Goal: Transaction & Acquisition: Purchase product/service

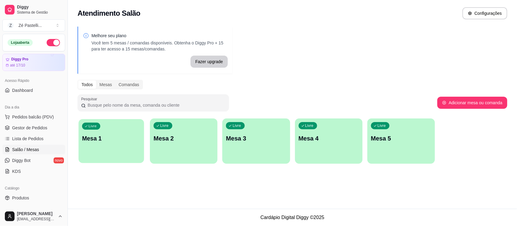
click at [98, 141] on p "Mesa 1" at bounding box center [111, 139] width 58 height 8
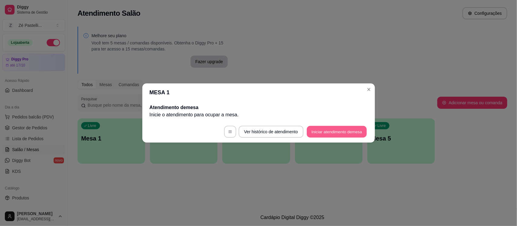
click at [333, 131] on button "Iniciar atendimento de mesa" at bounding box center [337, 132] width 60 height 12
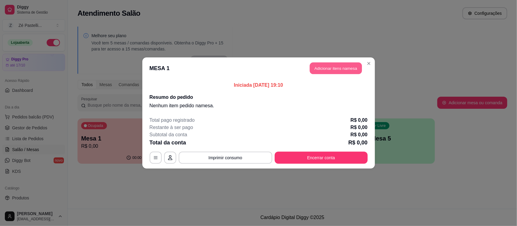
click at [327, 66] on button "Adicionar itens na mesa" at bounding box center [336, 69] width 52 height 12
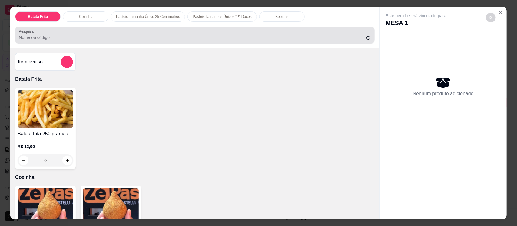
click at [209, 34] on div at bounding box center [195, 35] width 352 height 12
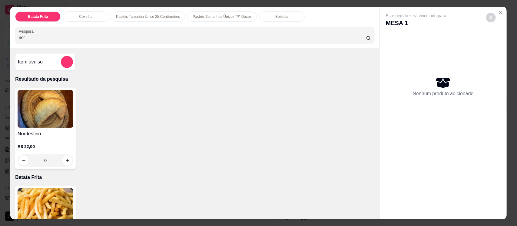
type input "nor"
click at [52, 108] on img at bounding box center [46, 109] width 56 height 38
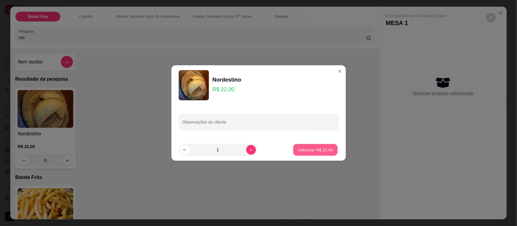
click at [298, 150] on p "Adicionar R$ 22,00" at bounding box center [315, 150] width 35 height 6
type input "1"
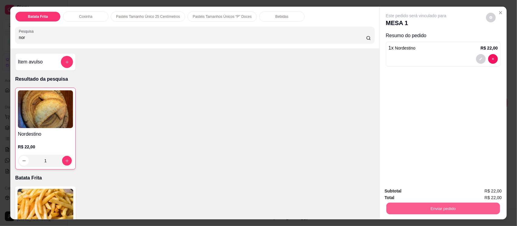
click at [418, 205] on button "Enviar pedido" at bounding box center [443, 209] width 114 height 12
click at [494, 194] on button "Enviar pedido" at bounding box center [485, 193] width 33 height 11
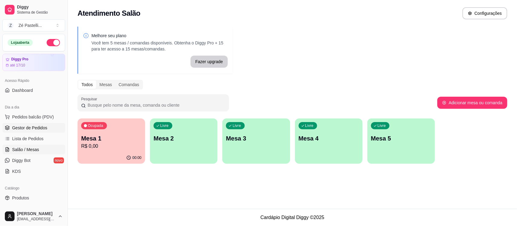
click at [44, 127] on span "Gestor de Pedidos" at bounding box center [29, 128] width 35 height 6
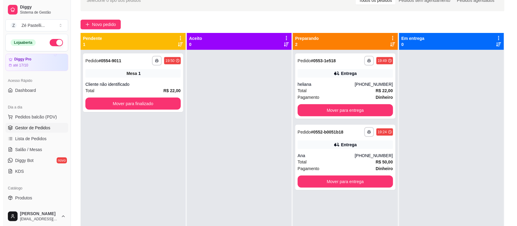
scroll to position [45, 0]
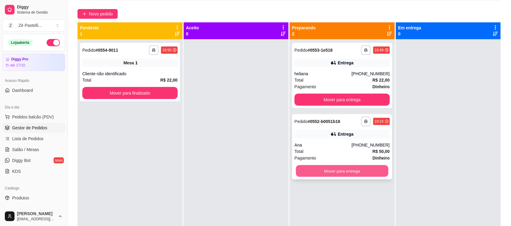
click at [355, 173] on button "Mover para entrega" at bounding box center [342, 172] width 92 height 12
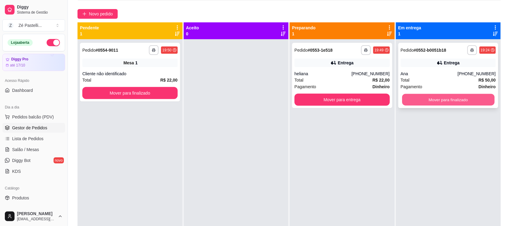
click at [440, 100] on button "Mover para finalizado" at bounding box center [448, 100] width 92 height 12
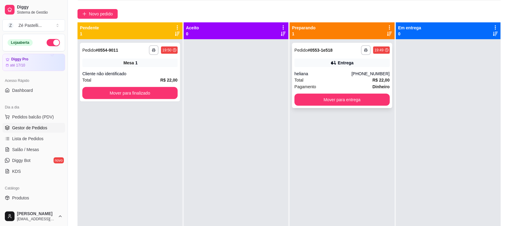
click at [357, 66] on div "Entrega" at bounding box center [342, 63] width 95 height 8
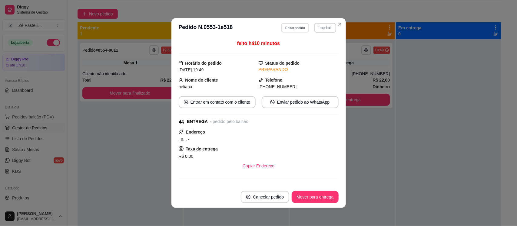
click at [293, 30] on button "Editar pedido" at bounding box center [295, 27] width 28 height 9
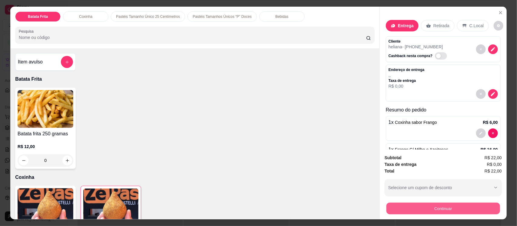
click at [442, 208] on button "Continuar" at bounding box center [443, 209] width 114 height 12
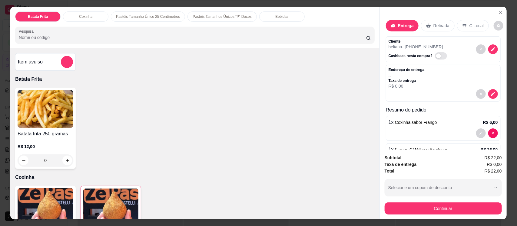
click at [423, 71] on div "Endereço de entrega , , Taxa de entrega R$ 0,00" at bounding box center [442, 78] width 109 height 22
click at [490, 94] on icon "decrease-product-quantity" at bounding box center [492, 93] width 5 height 5
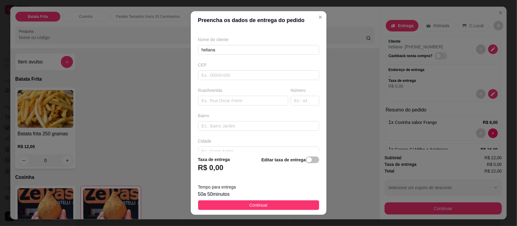
scroll to position [61, 0]
click at [222, 86] on input "text" at bounding box center [243, 86] width 90 height 10
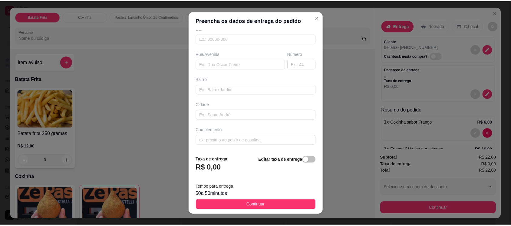
scroll to position [83, 0]
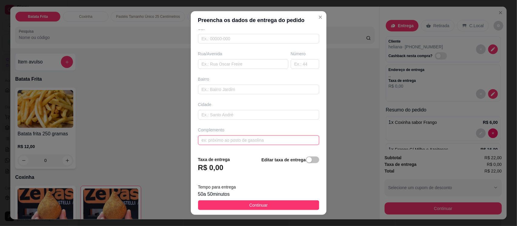
click at [237, 142] on input "text" at bounding box center [258, 141] width 121 height 10
type input "EM FRENTE AO JUVENAL, NO SALAO DE [PERSON_NAME]"
click at [296, 64] on input "text" at bounding box center [305, 64] width 28 height 10
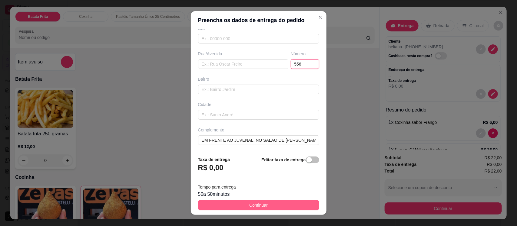
type input "556"
click at [273, 207] on button "Continuar" at bounding box center [258, 206] width 121 height 10
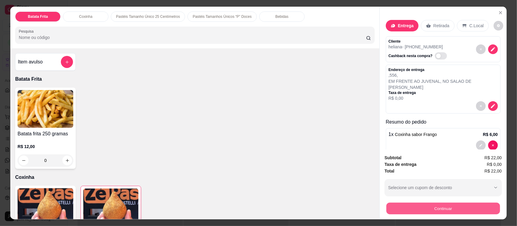
click at [447, 209] on button "Continuar" at bounding box center [443, 209] width 114 height 12
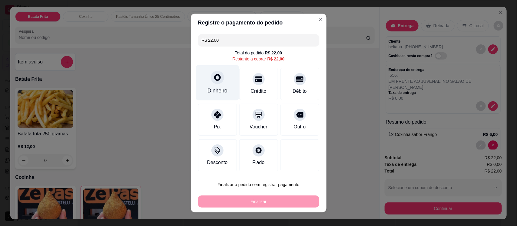
click at [211, 84] on div "Dinheiro" at bounding box center [217, 82] width 43 height 35
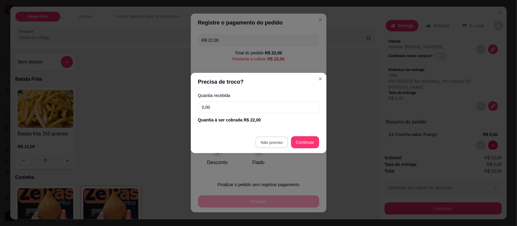
type input "R$ 0,00"
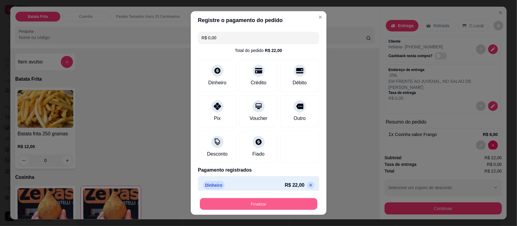
click at [277, 203] on button "Finalizar" at bounding box center [258, 204] width 117 height 12
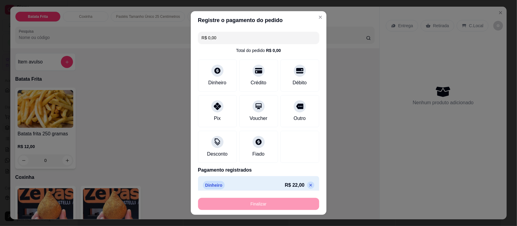
type input "0"
type input "-R$ 22,00"
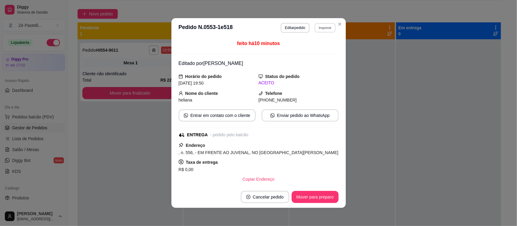
click at [326, 31] on button "Imprimir" at bounding box center [324, 27] width 21 height 9
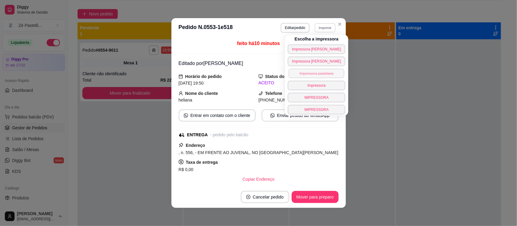
click at [312, 73] on button "Impressora pastelaria" at bounding box center [316, 73] width 56 height 9
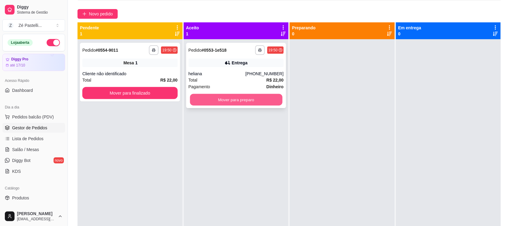
click at [253, 99] on button "Mover para preparo" at bounding box center [236, 100] width 92 height 12
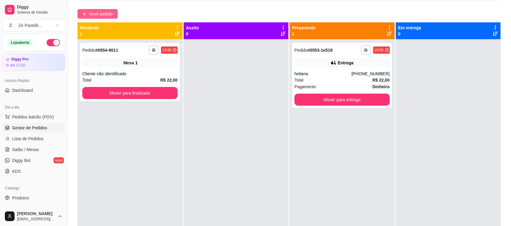
click at [111, 11] on span "Novo pedido" at bounding box center [101, 14] width 24 height 7
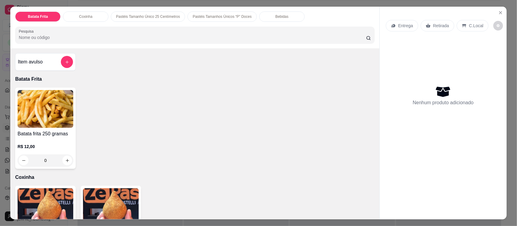
click at [70, 37] on input "Pesquisa" at bounding box center [192, 38] width 347 height 6
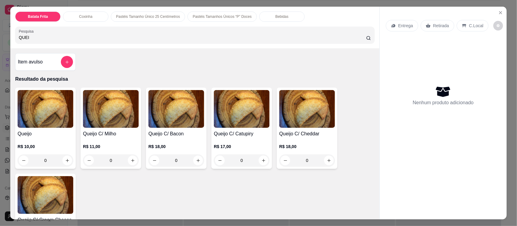
type input "QUEI"
click at [64, 163] on div "0" at bounding box center [46, 161] width 56 height 12
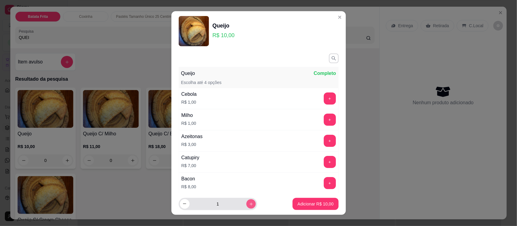
click at [246, 201] on button "increase-product-quantity" at bounding box center [250, 203] width 9 height 9
type input "2"
click at [307, 205] on p "Adicionar R$ 20,00" at bounding box center [315, 204] width 36 height 6
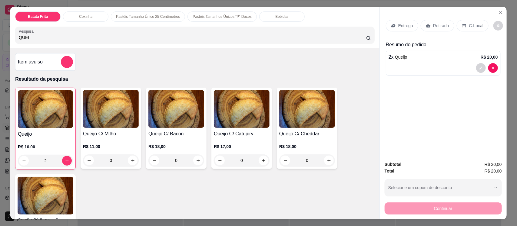
type input "2"
click at [435, 26] on p "Retirada" at bounding box center [441, 26] width 16 height 6
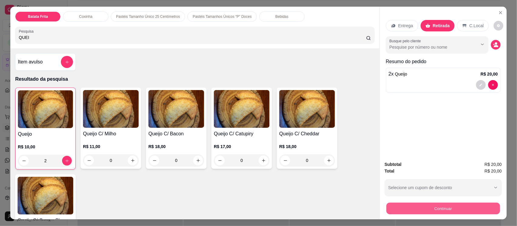
click at [423, 207] on button "Continuar" at bounding box center [443, 209] width 114 height 12
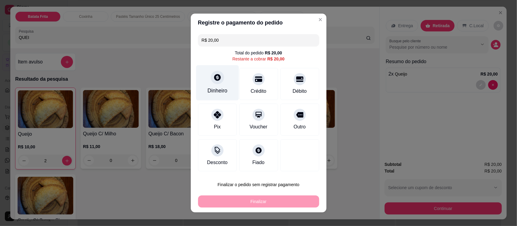
click at [214, 78] on icon at bounding box center [217, 77] width 7 height 7
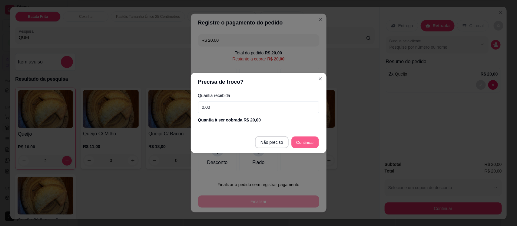
type input "R$ 0,00"
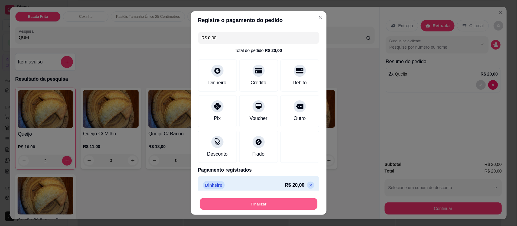
click at [238, 205] on button "Finalizar" at bounding box center [258, 204] width 117 height 12
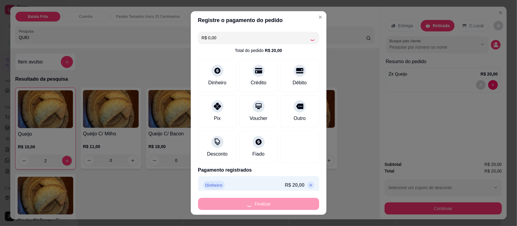
type input "0"
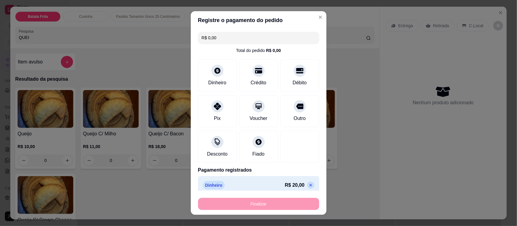
type input "-R$ 20,00"
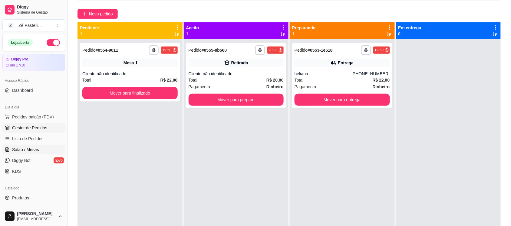
click at [41, 150] on link "Salão / Mesas" at bounding box center [33, 150] width 63 height 10
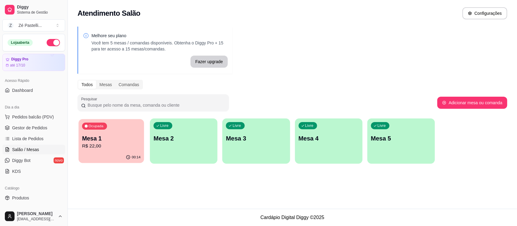
click at [100, 147] on p "R$ 22,00" at bounding box center [111, 146] width 58 height 7
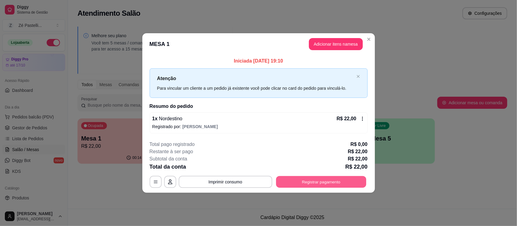
click at [292, 183] on button "Registrar pagamento" at bounding box center [321, 182] width 90 height 12
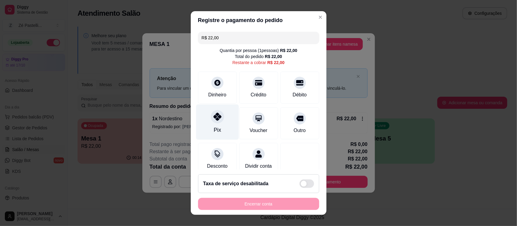
click at [214, 129] on div "Pix" at bounding box center [216, 131] width 7 height 8
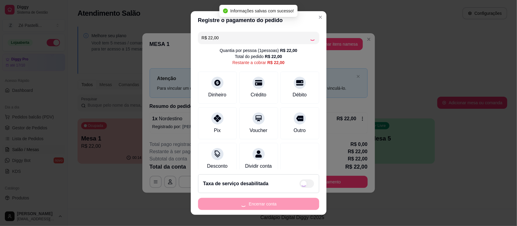
type input "R$ 0,00"
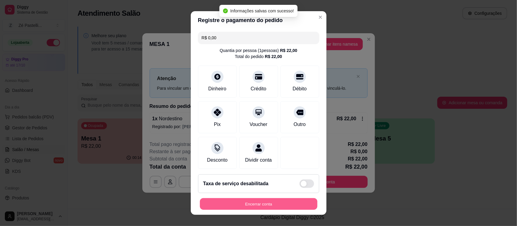
click at [251, 202] on button "Encerrar conta" at bounding box center [258, 204] width 117 height 12
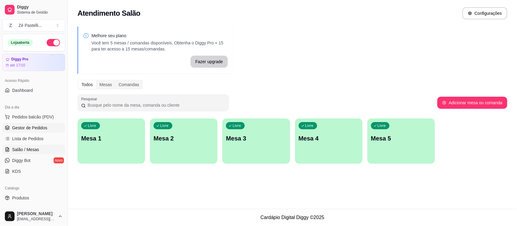
click at [32, 126] on span "Gestor de Pedidos" at bounding box center [29, 128] width 35 height 6
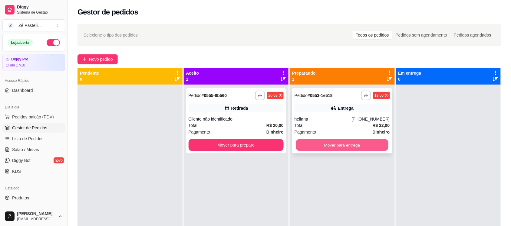
click at [302, 143] on button "Mover para entrega" at bounding box center [342, 146] width 92 height 12
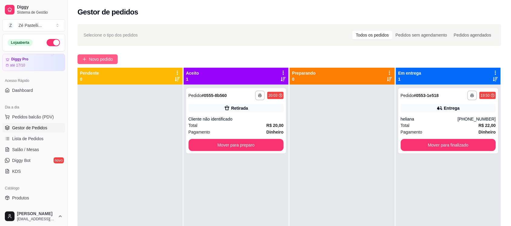
click at [97, 60] on span "Novo pedido" at bounding box center [101, 59] width 24 height 7
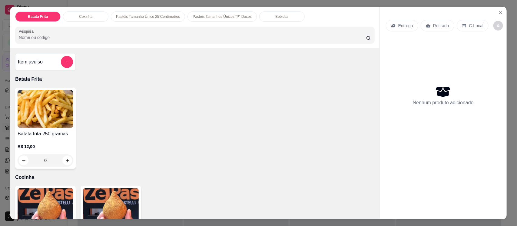
click at [119, 202] on img at bounding box center [111, 208] width 56 height 38
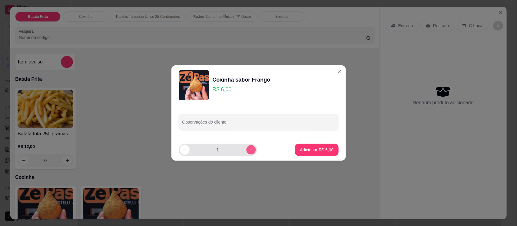
click at [248, 153] on button "increase-product-quantity" at bounding box center [250, 149] width 9 height 9
type input "2"
click at [313, 149] on p "Adicionar R$ 12,00" at bounding box center [315, 150] width 35 height 6
type input "2"
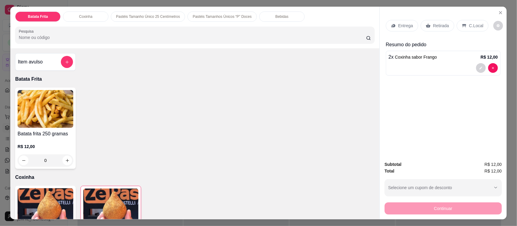
click at [405, 26] on p "Entrega" at bounding box center [405, 26] width 15 height 6
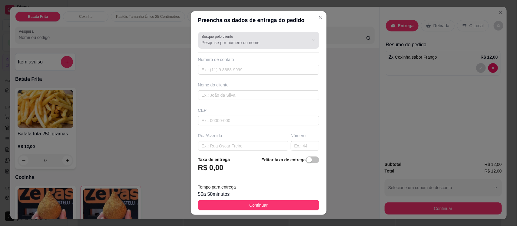
click at [222, 44] on input "Busque pelo cliente" at bounding box center [250, 43] width 97 height 6
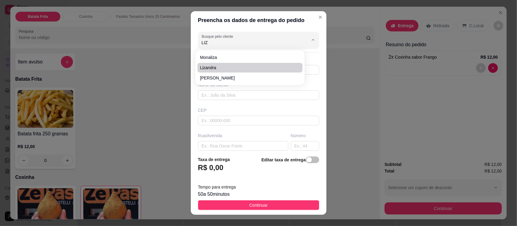
click at [224, 65] on span "Lizandra" at bounding box center [247, 68] width 94 height 6
type input "Lizandra"
type input "88997438892"
type input "Lizandra"
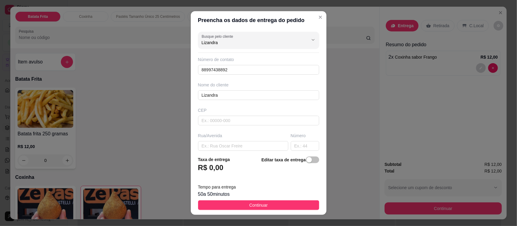
type input "Lizandra"
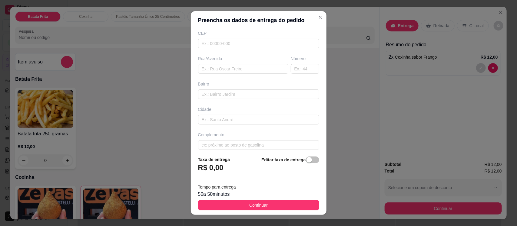
scroll to position [83, 0]
click at [223, 61] on input "text" at bounding box center [243, 64] width 90 height 10
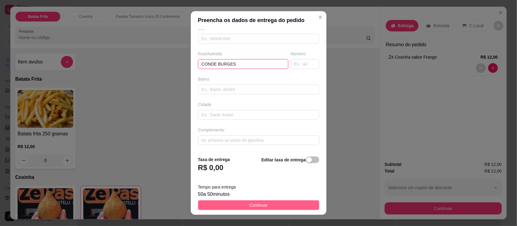
type input "CONDE BURGES"
click at [265, 204] on button "Continuar" at bounding box center [258, 206] width 121 height 10
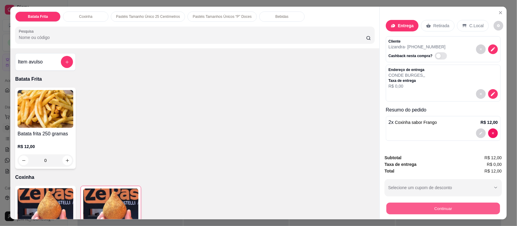
click at [425, 207] on button "Continuar" at bounding box center [443, 209] width 114 height 12
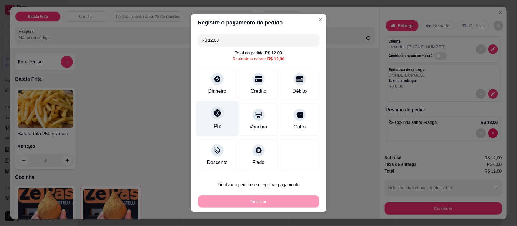
click at [213, 114] on icon at bounding box center [217, 113] width 8 height 8
type input "R$ 0,00"
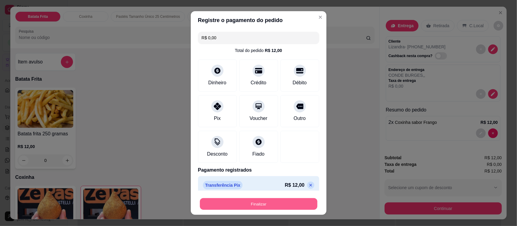
click at [251, 204] on button "Finalizar" at bounding box center [258, 204] width 117 height 12
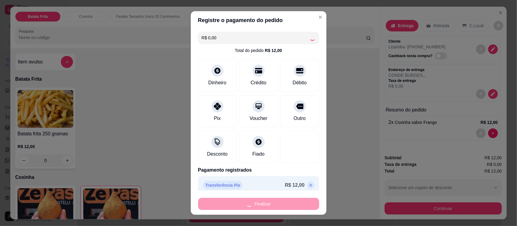
type input "0"
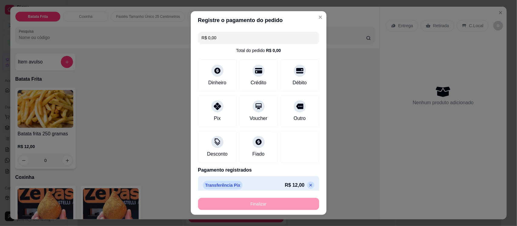
type input "-R$ 12,00"
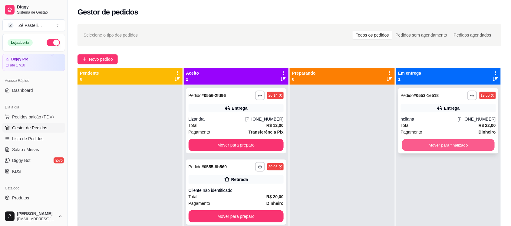
click at [430, 143] on button "Mover para finalizado" at bounding box center [448, 146] width 92 height 12
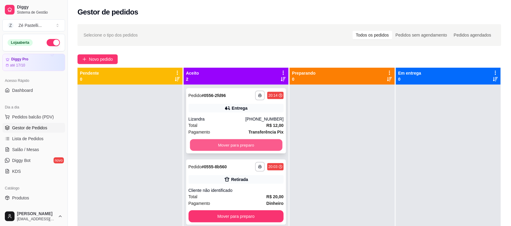
click at [251, 146] on button "Mover para preparo" at bounding box center [236, 146] width 92 height 12
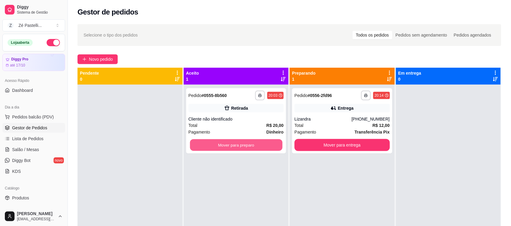
click at [251, 146] on button "Mover para preparo" at bounding box center [236, 146] width 92 height 12
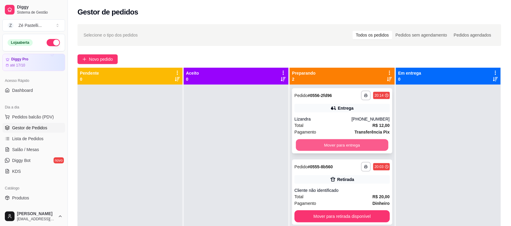
click at [346, 144] on button "Mover para entrega" at bounding box center [342, 146] width 92 height 12
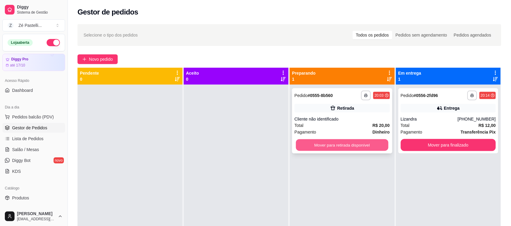
click at [360, 148] on button "Mover para retirada disponível" at bounding box center [342, 146] width 92 height 12
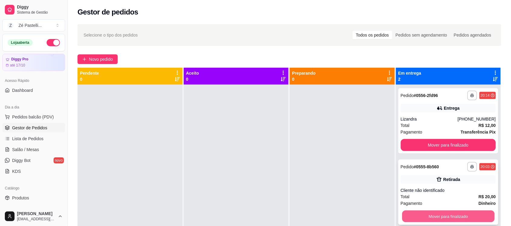
click at [430, 218] on button "Mover para finalizado" at bounding box center [448, 217] width 92 height 12
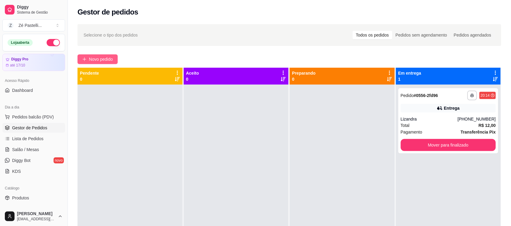
click at [107, 55] on button "Novo pedido" at bounding box center [97, 59] width 40 height 10
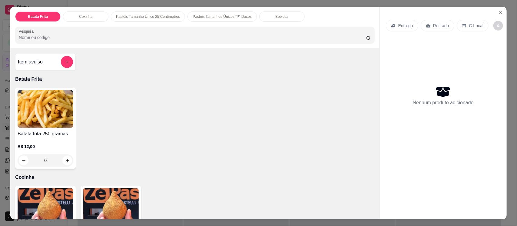
click at [60, 129] on div "Batata frita 250 gramas R$ 12,00 0" at bounding box center [45, 128] width 61 height 81
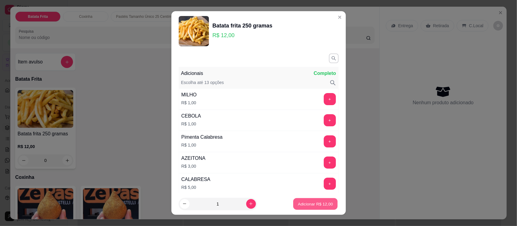
click at [307, 209] on button "Adicionar R$ 12,00" at bounding box center [315, 204] width 44 height 12
type input "1"
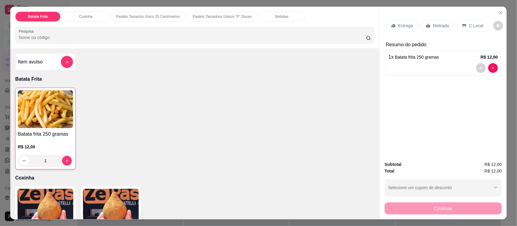
click at [48, 36] on input "Pesquisa" at bounding box center [192, 38] width 347 height 6
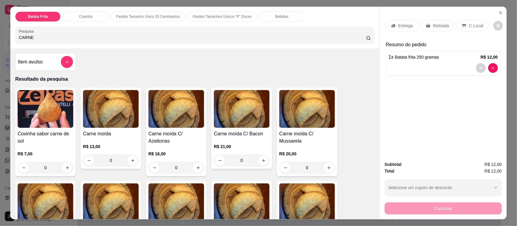
type input "CARNE"
click at [111, 93] on img at bounding box center [111, 109] width 56 height 38
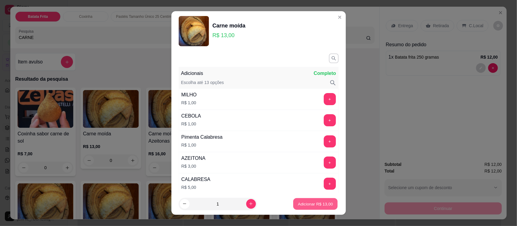
click at [314, 206] on p "Adicionar R$ 13,00" at bounding box center [315, 204] width 35 height 6
type input "1"
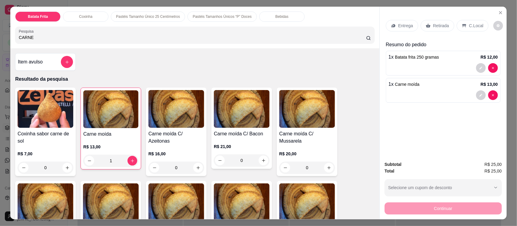
click at [394, 27] on div "Entrega" at bounding box center [402, 26] width 32 height 12
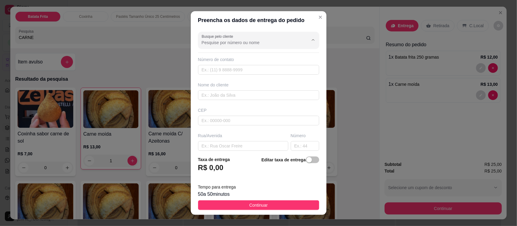
click at [245, 42] on input "Busque pelo cliente" at bounding box center [250, 43] width 97 height 6
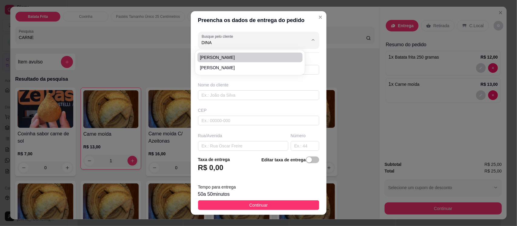
click at [239, 57] on span "[PERSON_NAME]" at bounding box center [247, 57] width 94 height 6
type input "[PERSON_NAME]"
type input "88982423767"
type input "[PERSON_NAME]"
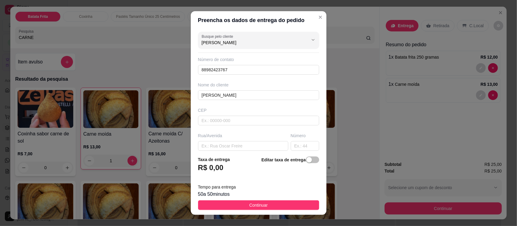
type input "[PERSON_NAME]"
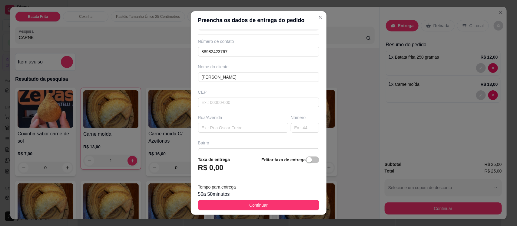
scroll to position [7, 0]
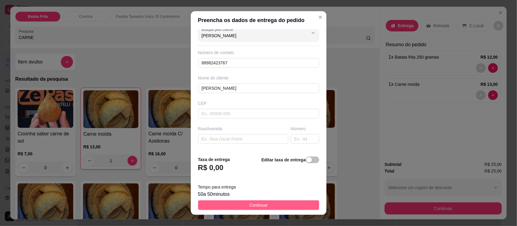
click at [290, 206] on button "Continuar" at bounding box center [258, 206] width 121 height 10
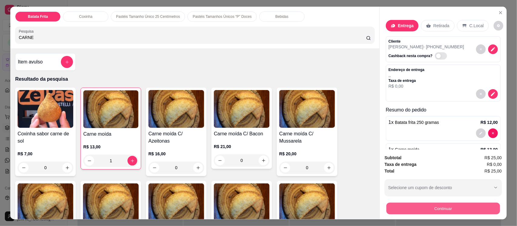
click at [457, 206] on button "Continuar" at bounding box center [443, 209] width 114 height 12
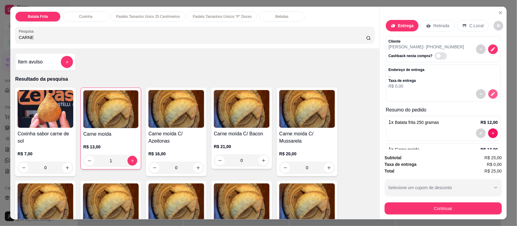
click at [488, 95] on button "decrease-product-quantity" at bounding box center [492, 94] width 9 height 9
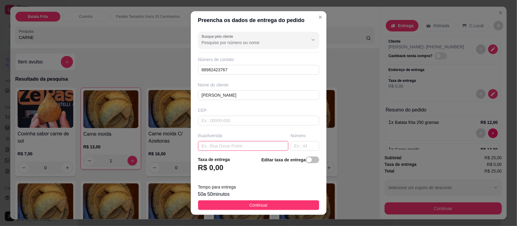
click at [235, 147] on input "text" at bounding box center [243, 146] width 90 height 10
type input "[DATE]"
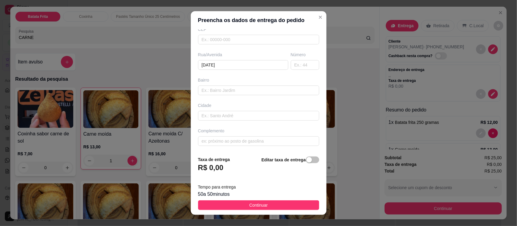
scroll to position [83, 0]
click at [216, 141] on input "text" at bounding box center [258, 141] width 121 height 10
type input "PROX a Mantegao"
click at [291, 64] on input "text" at bounding box center [305, 64] width 28 height 10
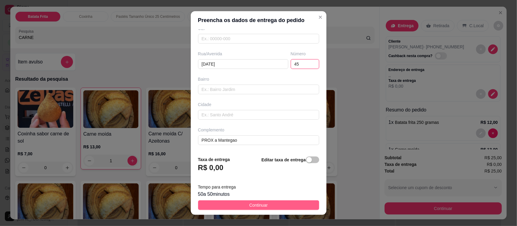
type input "45"
click at [255, 203] on span "Continuar" at bounding box center [258, 205] width 18 height 7
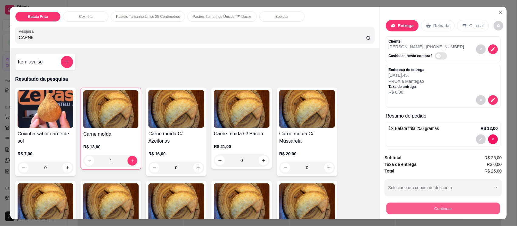
click at [428, 212] on button "Continuar" at bounding box center [443, 209] width 114 height 12
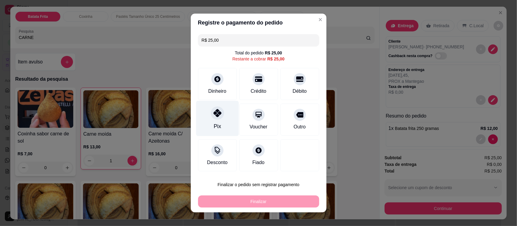
click at [206, 109] on div "Pix" at bounding box center [217, 118] width 43 height 35
type input "R$ 0,00"
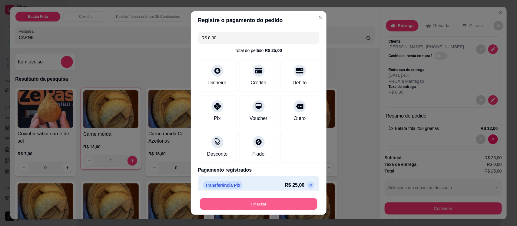
click at [257, 204] on button "Finalizar" at bounding box center [258, 204] width 117 height 12
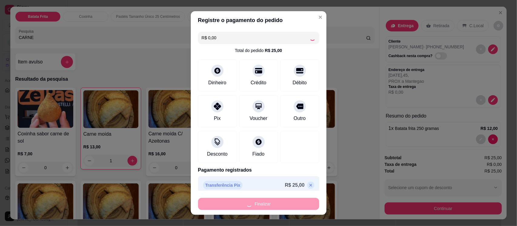
type input "0"
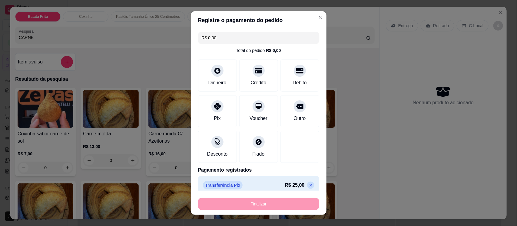
type input "-R$ 25,00"
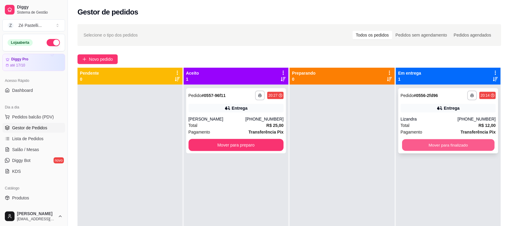
click at [420, 143] on button "Mover para finalizado" at bounding box center [448, 146] width 92 height 12
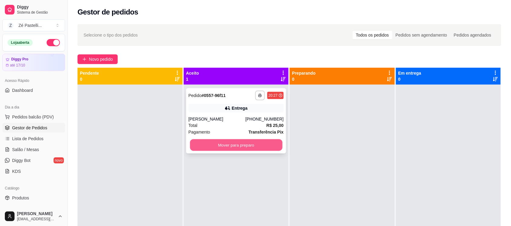
click at [265, 147] on button "Mover para preparo" at bounding box center [236, 146] width 92 height 12
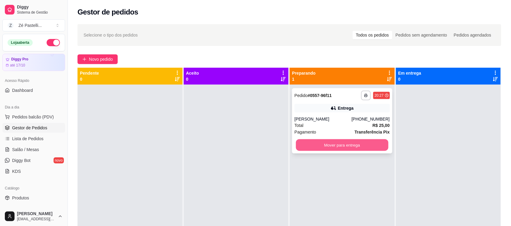
click at [329, 143] on button "Mover para entrega" at bounding box center [342, 146] width 92 height 12
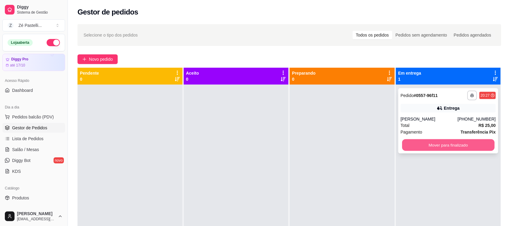
click at [446, 146] on button "Mover para finalizado" at bounding box center [448, 146] width 92 height 12
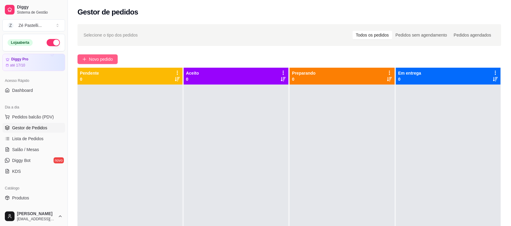
click at [101, 55] on button "Novo pedido" at bounding box center [97, 59] width 40 height 10
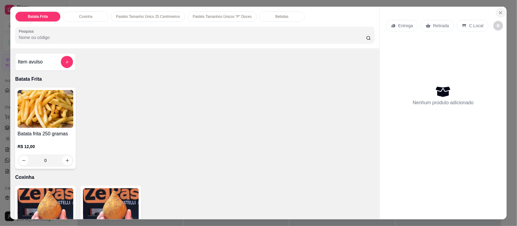
click at [499, 13] on icon "Close" at bounding box center [500, 12] width 5 height 5
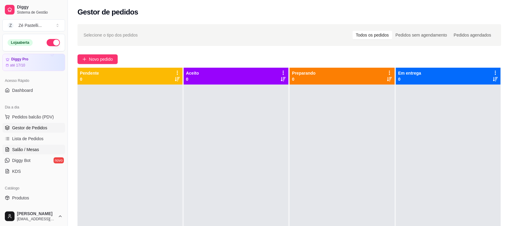
click at [23, 151] on span "Salão / Mesas" at bounding box center [25, 150] width 27 height 6
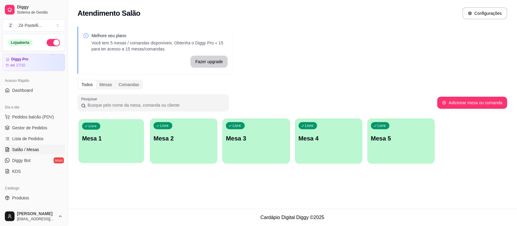
click at [107, 138] on p "Mesa 1" at bounding box center [111, 139] width 58 height 8
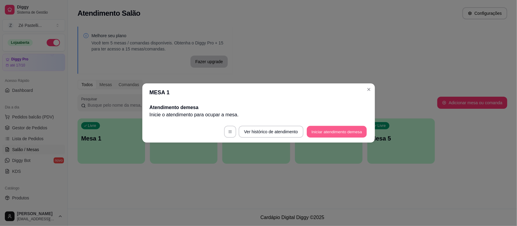
click at [323, 133] on button "Iniciar atendimento de mesa" at bounding box center [337, 132] width 60 height 12
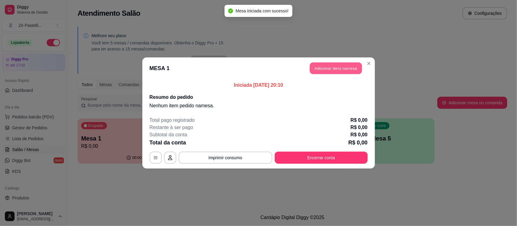
click at [344, 70] on button "Adicionar itens na mesa" at bounding box center [336, 69] width 52 height 12
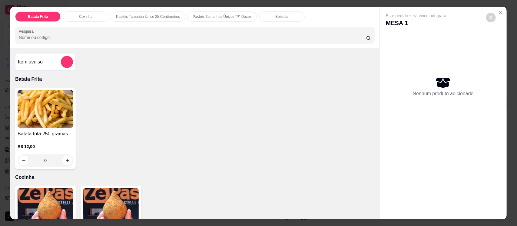
click at [140, 36] on input "Pesquisa" at bounding box center [192, 38] width 347 height 6
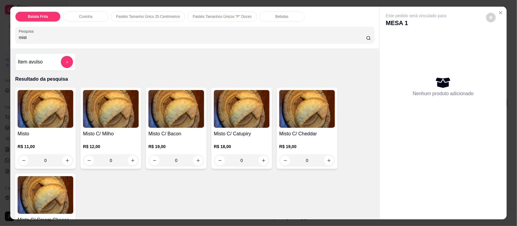
type input "mist"
click at [102, 112] on img at bounding box center [111, 109] width 56 height 38
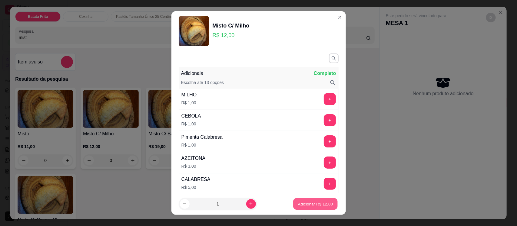
click at [301, 201] on button "Adicionar R$ 12,00" at bounding box center [315, 204] width 44 height 12
type input "1"
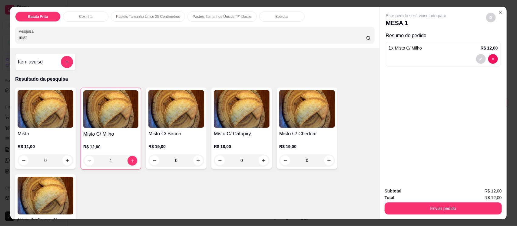
click at [105, 37] on input "mist" at bounding box center [192, 38] width 347 height 6
type input "m"
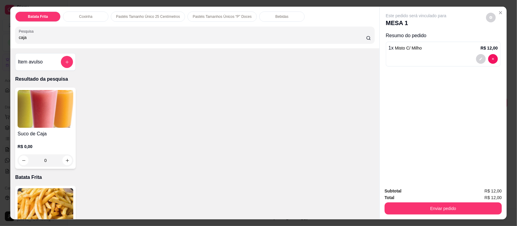
click at [38, 131] on h4 "Suco de Caja" at bounding box center [46, 133] width 56 height 7
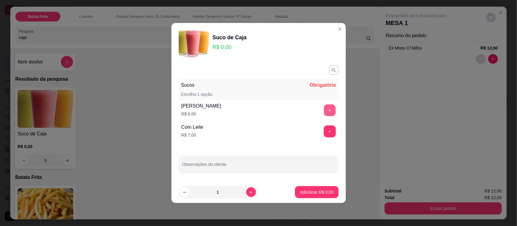
click at [324, 108] on button "+" at bounding box center [330, 111] width 12 height 12
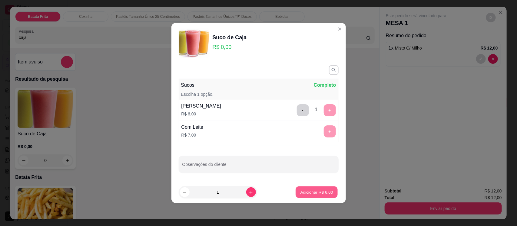
click at [316, 194] on p "Adicionar R$ 6,00" at bounding box center [316, 192] width 33 height 6
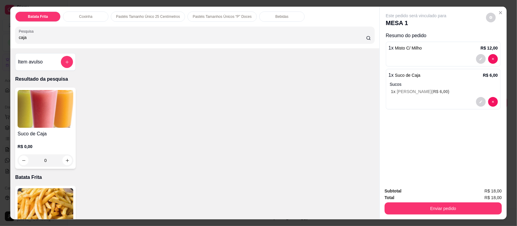
click at [102, 36] on input "caja" at bounding box center [192, 38] width 347 height 6
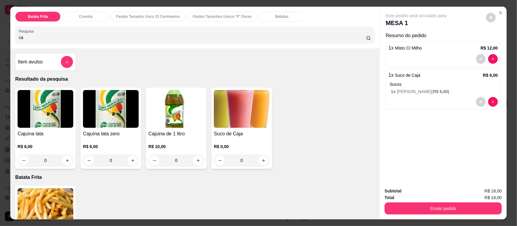
type input "c"
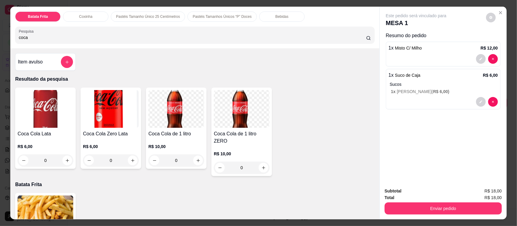
type input "coca"
click at [39, 117] on img at bounding box center [46, 109] width 56 height 38
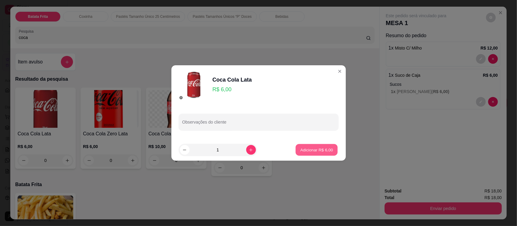
click at [323, 152] on p "Adicionar R$ 6,00" at bounding box center [316, 150] width 33 height 6
type input "1"
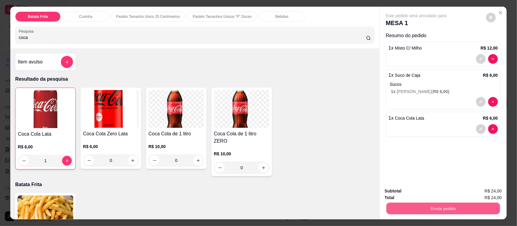
click at [436, 205] on button "Enviar pedido" at bounding box center [443, 209] width 114 height 12
click at [487, 191] on button "Enviar pedido" at bounding box center [485, 193] width 33 height 11
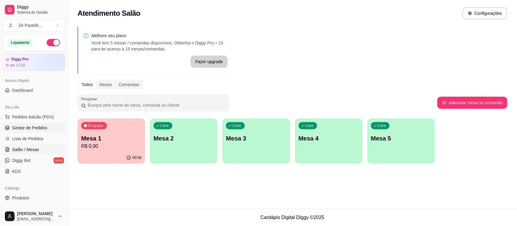
click at [23, 131] on span "Gestor de Pedidos" at bounding box center [29, 128] width 35 height 6
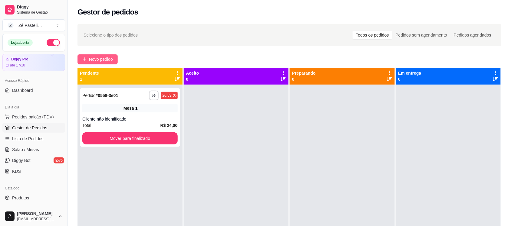
click at [101, 60] on span "Novo pedido" at bounding box center [101, 59] width 24 height 7
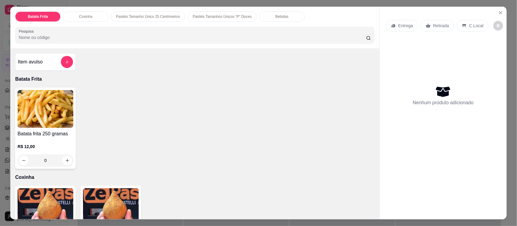
click at [123, 35] on input "Pesquisa" at bounding box center [192, 38] width 347 height 6
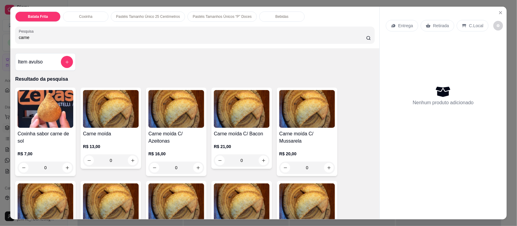
type input "carne"
click at [106, 131] on h4 "Carne moída" at bounding box center [111, 133] width 56 height 7
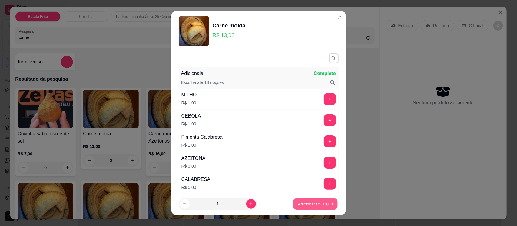
click at [298, 205] on p "Adicionar R$ 13,00" at bounding box center [315, 204] width 35 height 6
type input "1"
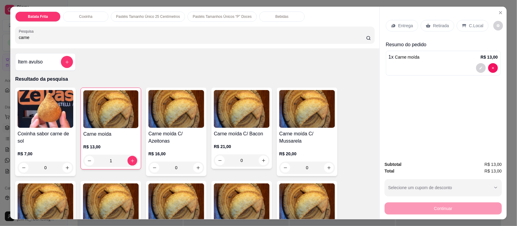
click at [43, 35] on input "carne" at bounding box center [192, 38] width 347 height 6
type input "c"
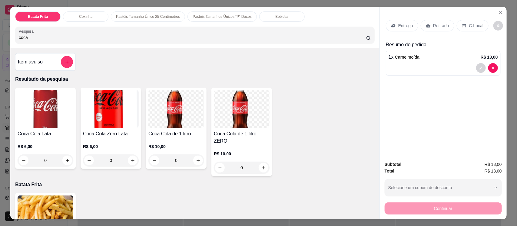
type input "coca"
click at [35, 112] on img at bounding box center [46, 109] width 56 height 38
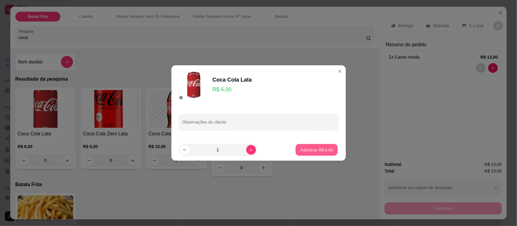
click at [306, 149] on p "Adicionar R$ 6,00" at bounding box center [316, 150] width 33 height 6
type input "1"
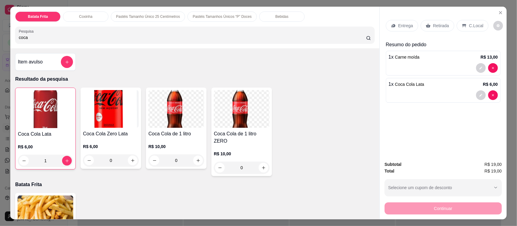
click at [398, 27] on p "Entrega" at bounding box center [405, 26] width 15 height 6
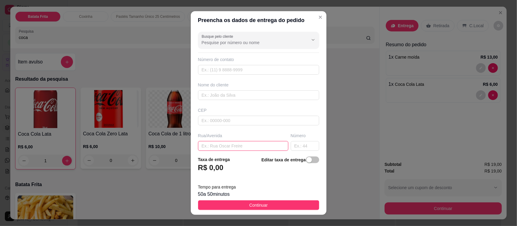
click at [239, 146] on input "text" at bounding box center [243, 146] width 90 height 10
type input "rua do campo"
click at [291, 146] on input "text" at bounding box center [305, 146] width 28 height 10
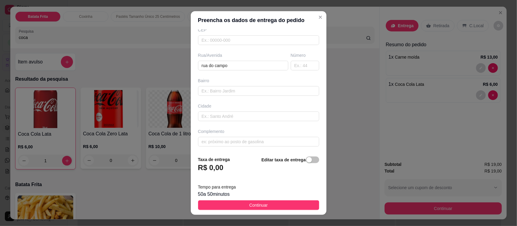
scroll to position [83, 0]
click at [244, 142] on input "text" at bounding box center [258, 141] width 121 height 10
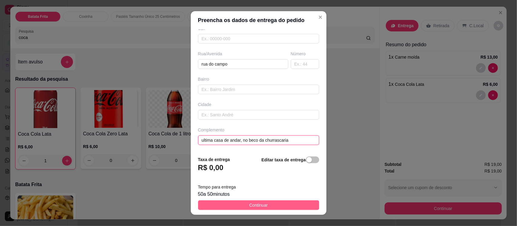
type input "ultima casa de andar, no beco da churrascaria"
click at [272, 205] on button "Continuar" at bounding box center [258, 206] width 121 height 10
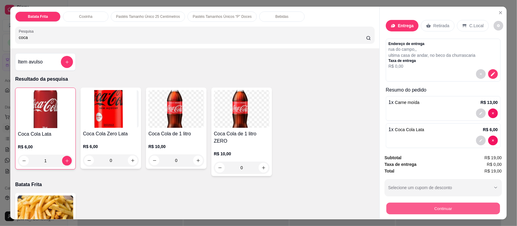
click at [420, 207] on button "Continuar" at bounding box center [443, 209] width 114 height 12
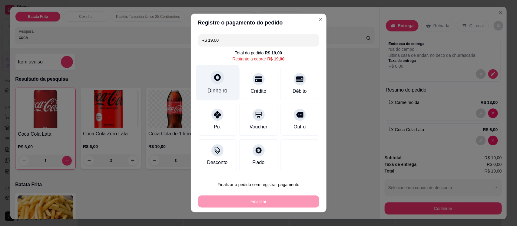
click at [213, 86] on div "Dinheiro" at bounding box center [217, 82] width 43 height 35
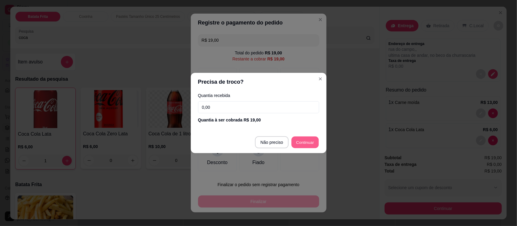
type input "R$ 0,00"
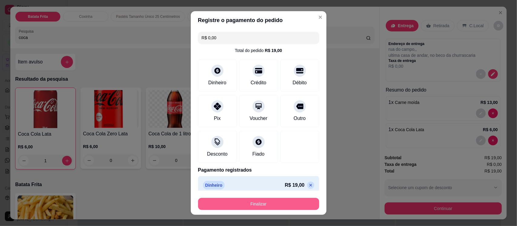
click at [281, 207] on button "Finalizar" at bounding box center [258, 204] width 121 height 12
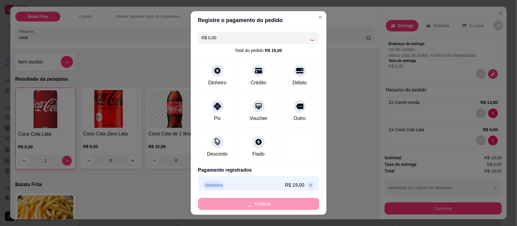
type input "0"
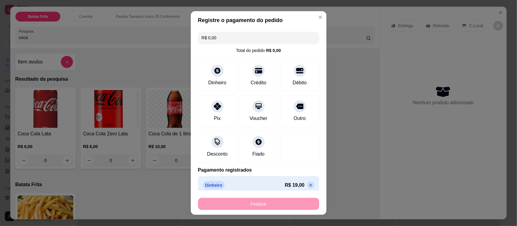
type input "-R$ 19,00"
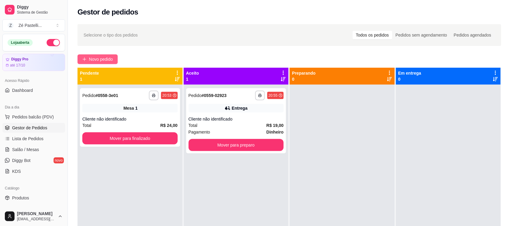
click at [104, 55] on button "Novo pedido" at bounding box center [97, 59] width 40 height 10
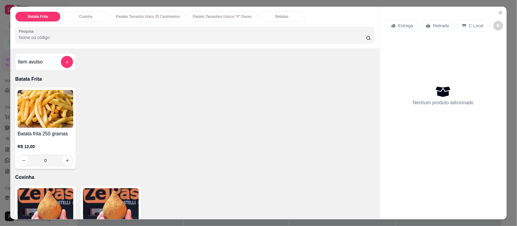
click at [49, 198] on img at bounding box center [46, 208] width 56 height 38
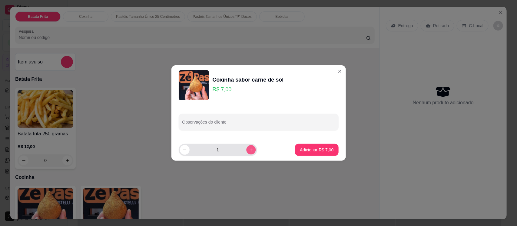
click at [248, 149] on icon "increase-product-quantity" at bounding box center [250, 150] width 5 height 5
type input "2"
click at [307, 152] on p "Adicionar R$ 14,00" at bounding box center [315, 150] width 35 height 6
type input "2"
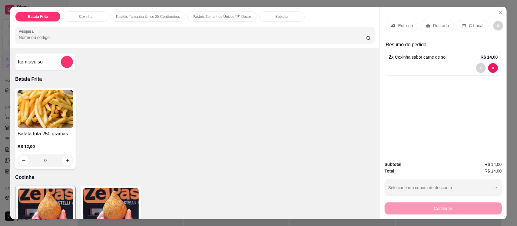
click at [117, 199] on img at bounding box center [111, 208] width 56 height 38
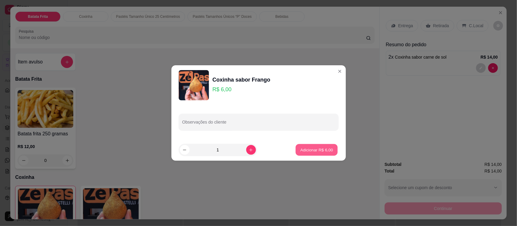
click at [300, 148] on p "Adicionar R$ 6,00" at bounding box center [316, 150] width 33 height 6
type input "1"
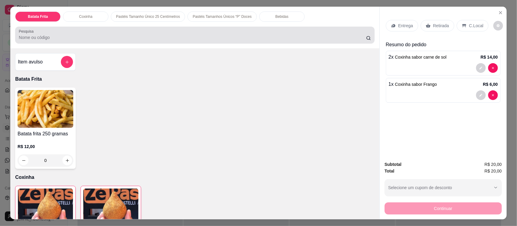
click at [46, 37] on input "Pesquisa" at bounding box center [192, 38] width 347 height 6
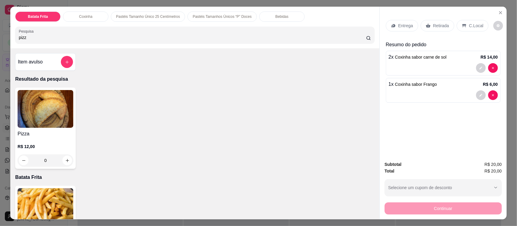
type input "pizz"
click at [50, 120] on img at bounding box center [46, 109] width 56 height 38
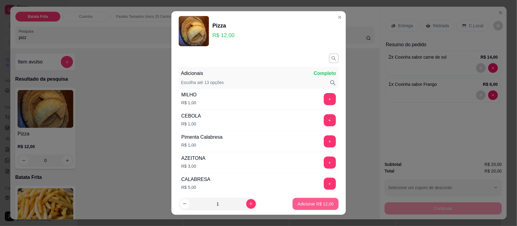
click at [316, 206] on p "Adicionar R$ 12,00" at bounding box center [315, 204] width 36 height 6
type input "1"
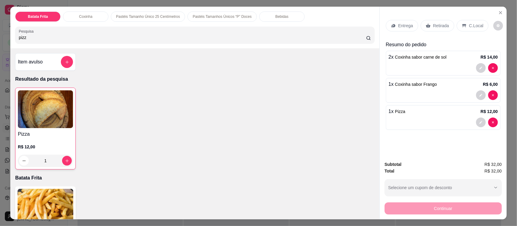
click at [55, 35] on input "pizz" at bounding box center [192, 38] width 347 height 6
type input "p"
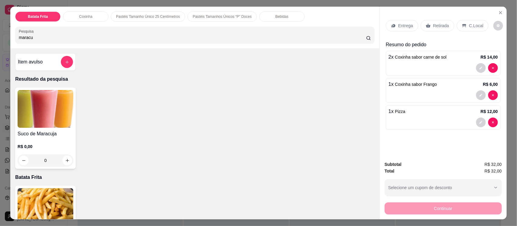
type input "maracu"
click at [42, 128] on img at bounding box center [46, 109] width 56 height 38
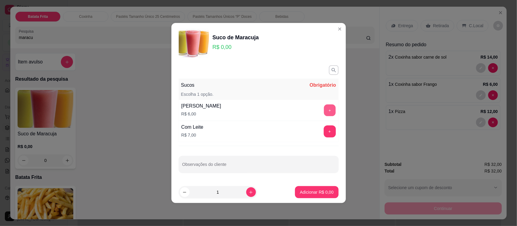
click at [324, 111] on button "+" at bounding box center [330, 111] width 12 height 12
click at [248, 193] on button "increase-product-quantity" at bounding box center [250, 192] width 9 height 9
type input "2"
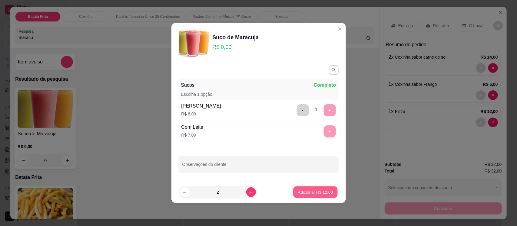
click at [317, 193] on p "Adicionar R$ 12,00" at bounding box center [315, 192] width 35 height 6
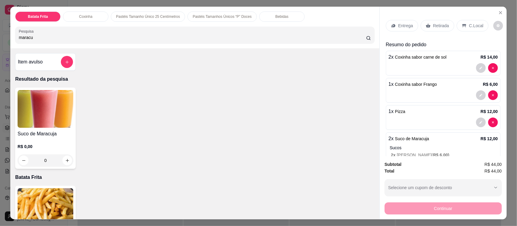
click at [391, 26] on icon at bounding box center [393, 25] width 4 height 3
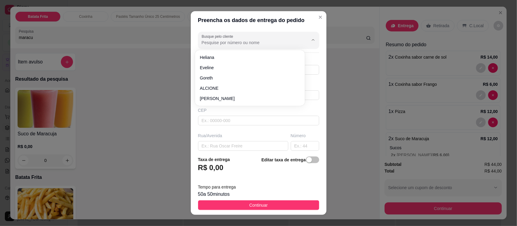
click at [233, 43] on input "Busque pelo cliente" at bounding box center [250, 43] width 97 height 6
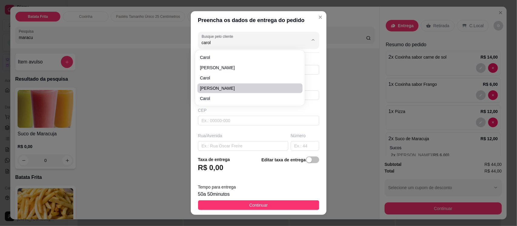
click at [220, 88] on span "[PERSON_NAME]" at bounding box center [247, 88] width 94 height 6
type input "[PERSON_NAME]"
type input "8892194350"
type input "[PERSON_NAME]"
type input "63200000"
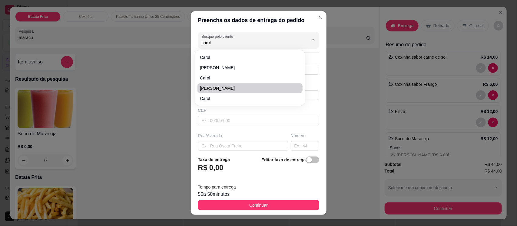
type input "Rua [PERSON_NAME]"
type input "179"
type input "Centro"
type input "Missão Velha"
type input "Em frente a coleta seletiva"
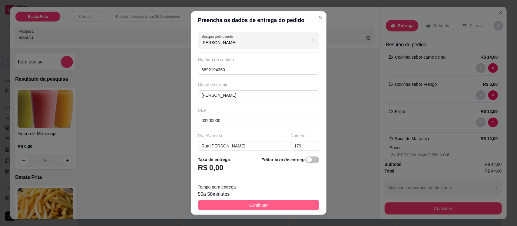
type input "[PERSON_NAME]"
click at [276, 205] on button "Continuar" at bounding box center [258, 206] width 121 height 10
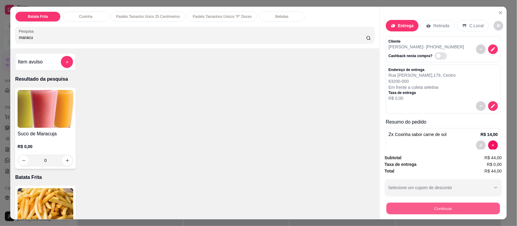
click at [432, 209] on button "Continuar" at bounding box center [443, 209] width 114 height 12
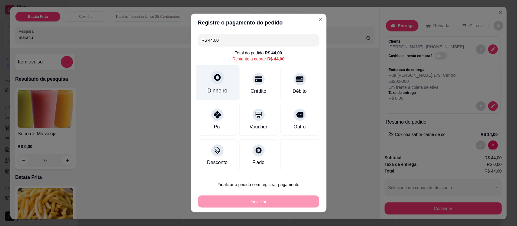
click at [214, 82] on div at bounding box center [217, 77] width 13 height 13
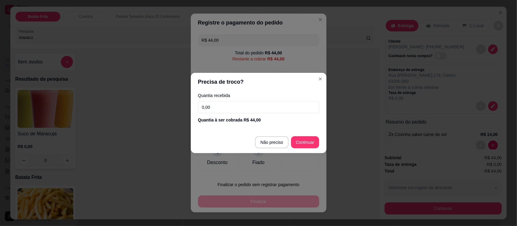
click at [225, 107] on input "0,00" at bounding box center [258, 107] width 121 height 12
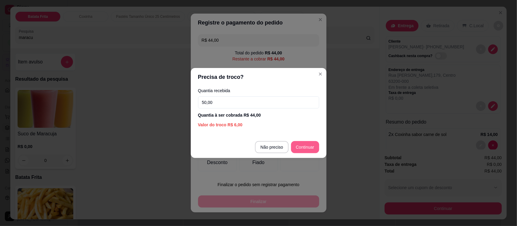
type input "50,00"
type input "R$ 0,00"
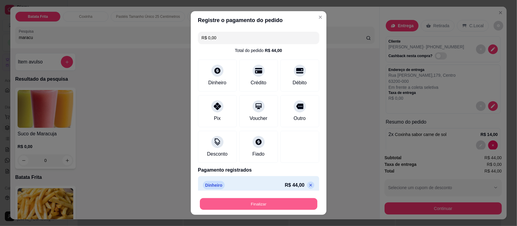
click at [267, 202] on button "Finalizar" at bounding box center [258, 204] width 117 height 12
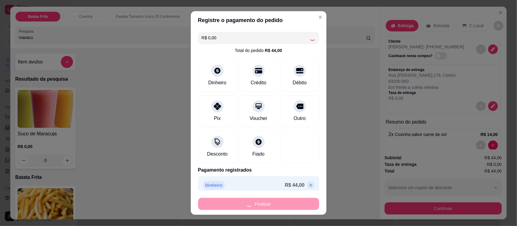
type input "0"
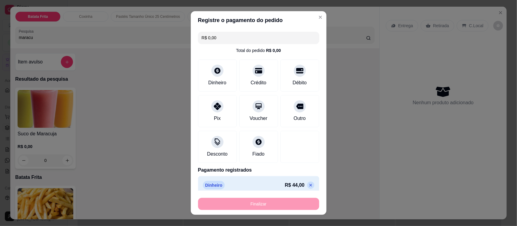
type input "-R$ 44,00"
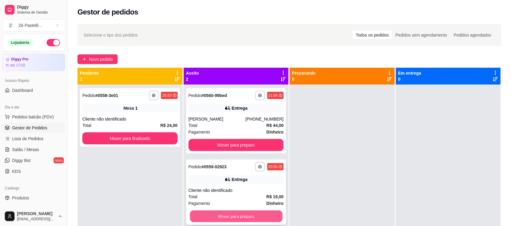
click at [245, 216] on button "Mover para preparo" at bounding box center [236, 217] width 92 height 12
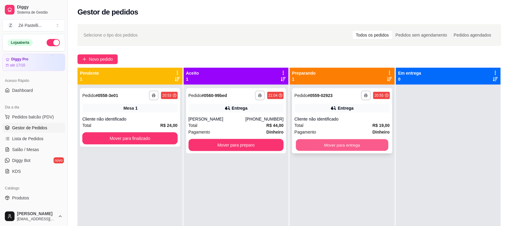
click at [342, 146] on button "Mover para entrega" at bounding box center [342, 146] width 92 height 12
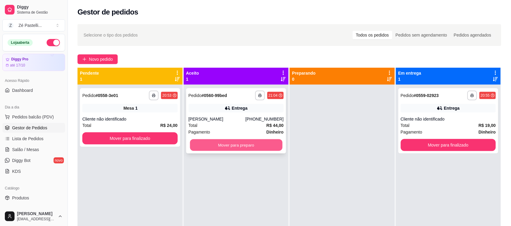
click at [242, 149] on button "Mover para preparo" at bounding box center [236, 146] width 92 height 12
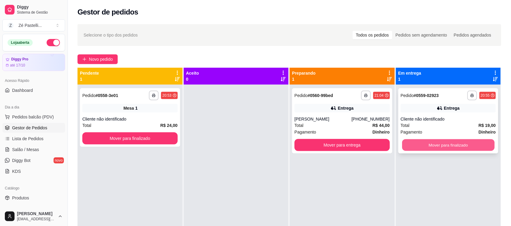
click at [465, 145] on button "Mover para finalizado" at bounding box center [448, 146] width 92 height 12
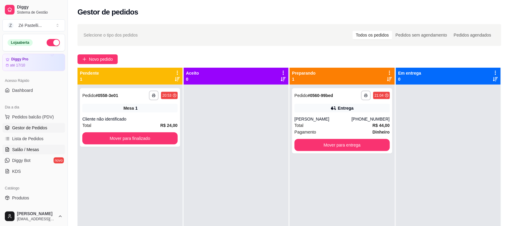
click at [24, 151] on span "Salão / Mesas" at bounding box center [25, 150] width 27 height 6
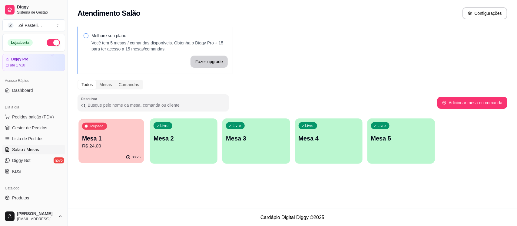
click at [106, 145] on p "R$ 24,00" at bounding box center [111, 146] width 58 height 7
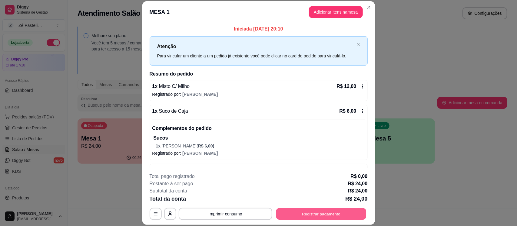
click at [303, 214] on button "Registrar pagamento" at bounding box center [321, 215] width 90 height 12
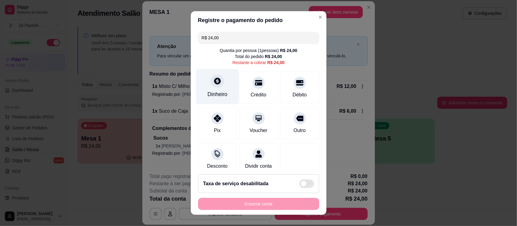
click at [211, 85] on div at bounding box center [217, 81] width 13 height 13
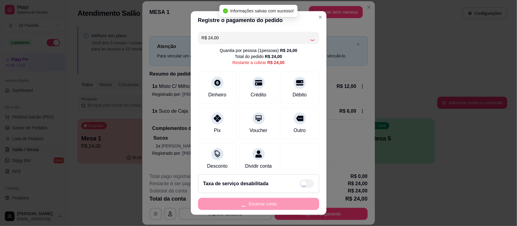
type input "R$ 0,00"
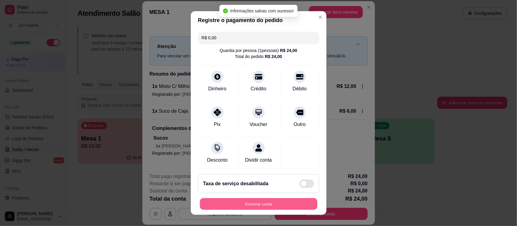
click at [278, 205] on button "Encerrar conta" at bounding box center [258, 204] width 117 height 12
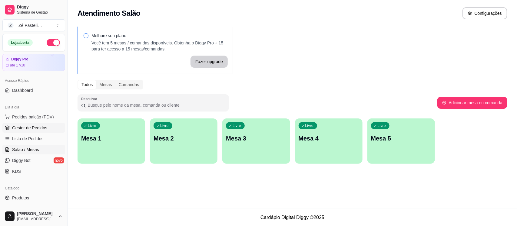
click at [38, 127] on span "Gestor de Pedidos" at bounding box center [29, 128] width 35 height 6
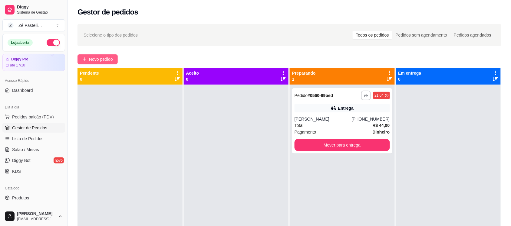
click at [113, 59] on span "Novo pedido" at bounding box center [101, 59] width 24 height 7
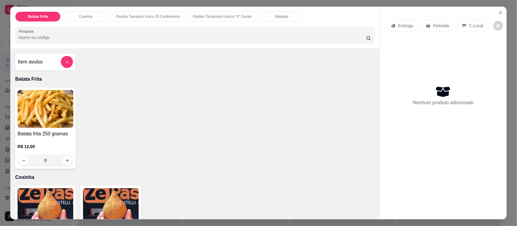
click at [57, 37] on input "Pesquisa" at bounding box center [192, 38] width 347 height 6
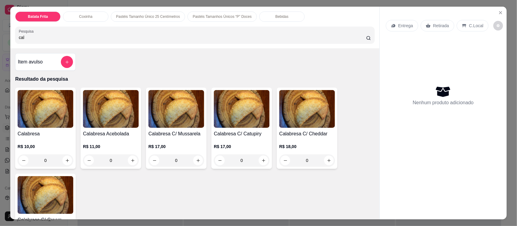
type input "cal"
click at [34, 107] on img at bounding box center [46, 109] width 56 height 38
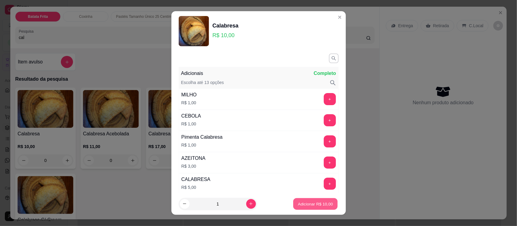
click at [317, 206] on p "Adicionar R$ 10,00" at bounding box center [315, 204] width 35 height 6
type input "1"
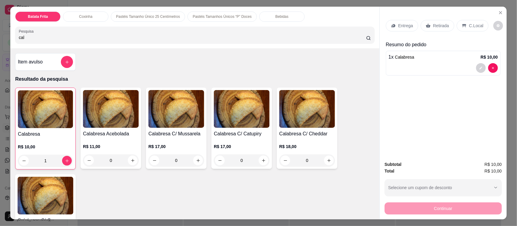
click at [23, 35] on input "cal" at bounding box center [192, 38] width 347 height 6
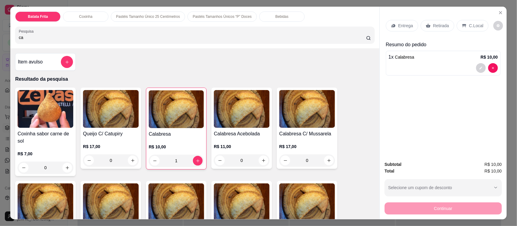
type input "c"
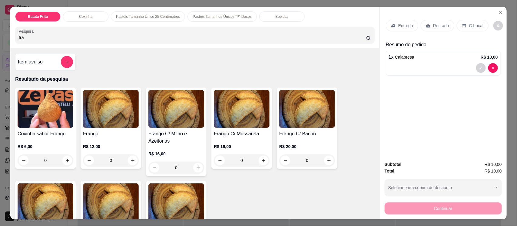
type input "fra"
click at [105, 126] on img at bounding box center [111, 109] width 56 height 38
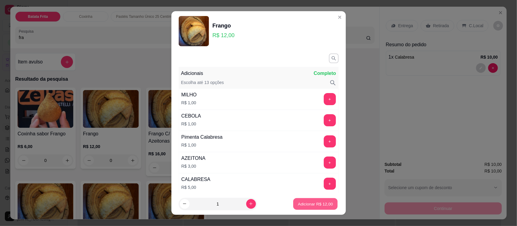
click at [312, 206] on p "Adicionar R$ 12,00" at bounding box center [315, 204] width 35 height 6
type input "1"
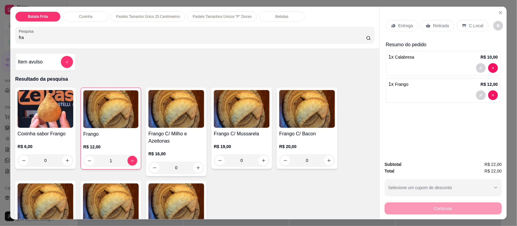
click at [398, 27] on p "Entrega" at bounding box center [405, 26] width 15 height 6
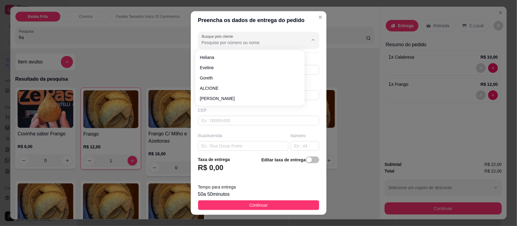
click at [242, 42] on input "Busque pelo cliente" at bounding box center [250, 43] width 97 height 6
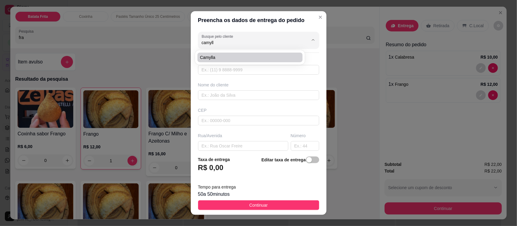
click at [232, 55] on span "Camylla" at bounding box center [247, 57] width 94 height 6
type input "Camylla"
type input "8894047246"
type input "Camylla"
type input "63200000"
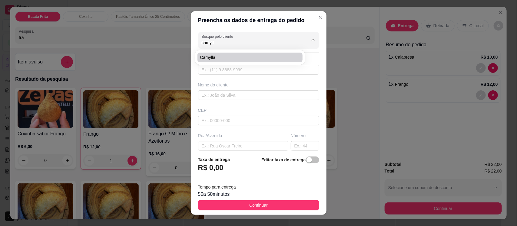
type input "174"
type input "Missão Velha"
type input "Primeira rua atras do gean, final da rua em frente o ultimo beco"
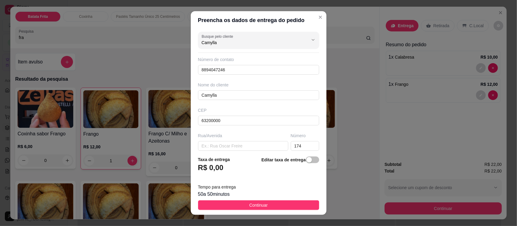
type input "Camylla"
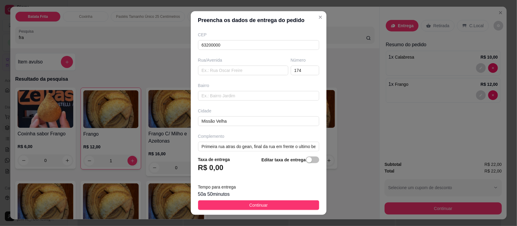
scroll to position [83, 0]
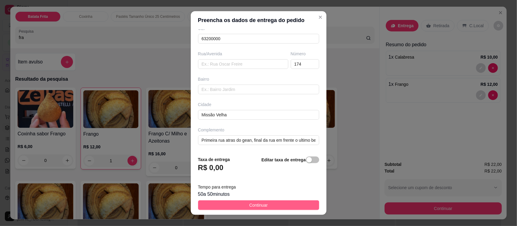
click at [265, 204] on button "Continuar" at bounding box center [258, 206] width 121 height 10
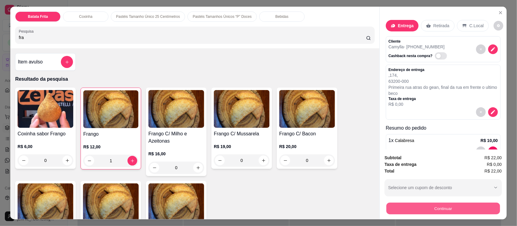
click at [415, 208] on button "Continuar" at bounding box center [443, 209] width 114 height 12
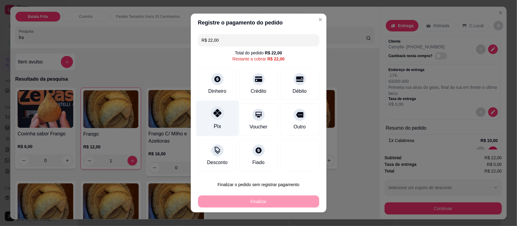
click at [211, 115] on div at bounding box center [217, 113] width 13 height 13
type input "R$ 0,00"
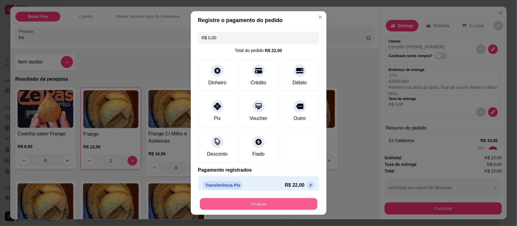
click at [257, 205] on button "Finalizar" at bounding box center [258, 204] width 117 height 12
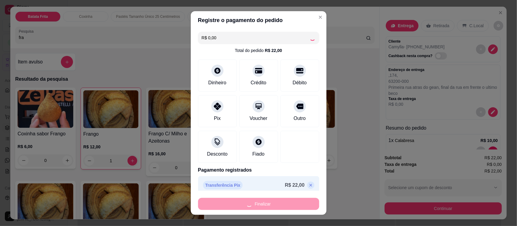
type input "0"
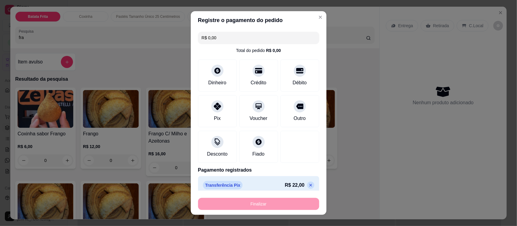
type input "-R$ 22,00"
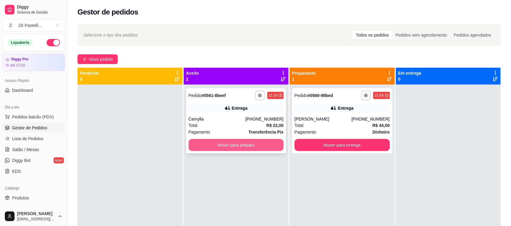
click at [239, 144] on button "Mover para preparo" at bounding box center [236, 145] width 95 height 12
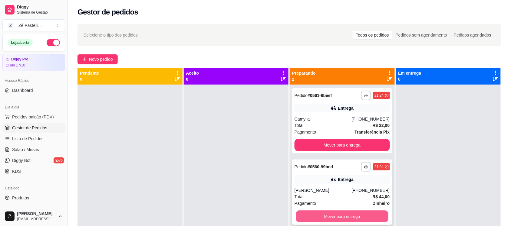
click at [344, 219] on button "Mover para entrega" at bounding box center [342, 217] width 92 height 12
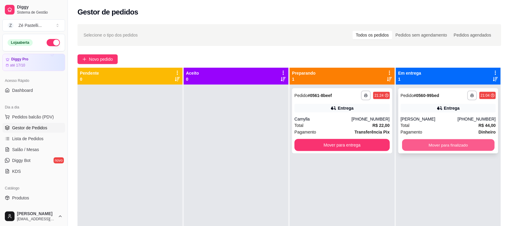
click at [440, 145] on button "Mover para finalizado" at bounding box center [448, 146] width 92 height 12
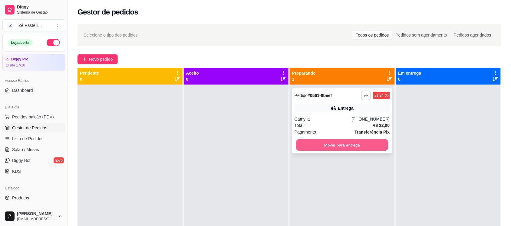
click at [352, 145] on button "Mover para entrega" at bounding box center [342, 146] width 92 height 12
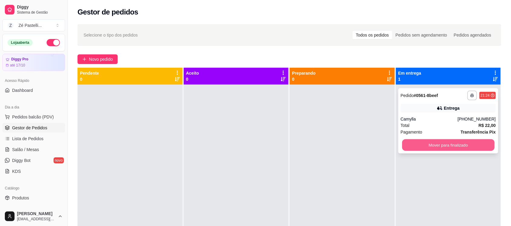
click at [473, 146] on button "Mover para finalizado" at bounding box center [448, 146] width 92 height 12
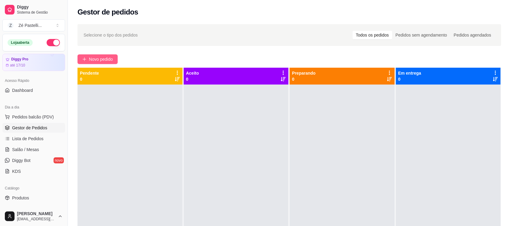
click at [99, 58] on span "Novo pedido" at bounding box center [101, 59] width 24 height 7
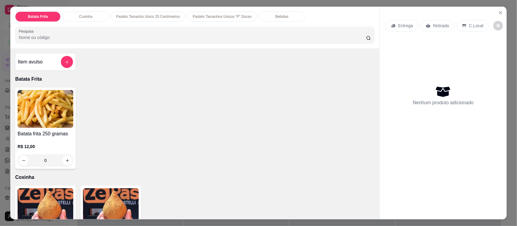
click at [157, 19] on div "Pastéis Tamanho Único 25 Centímetros" at bounding box center [148, 17] width 74 height 10
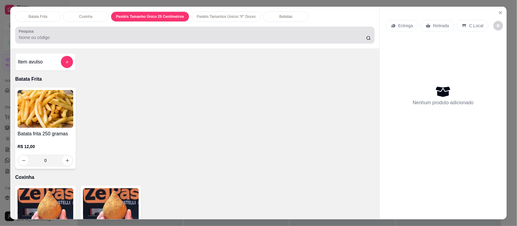
scroll to position [12, 0]
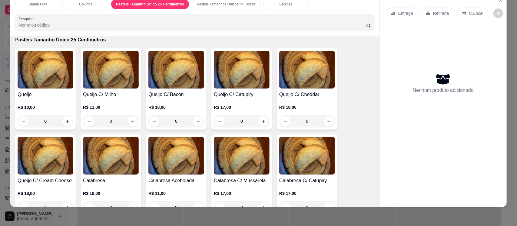
click at [210, 4] on p "Pastéis Tamanhos Únicos “P” Doces" at bounding box center [226, 4] width 59 height 5
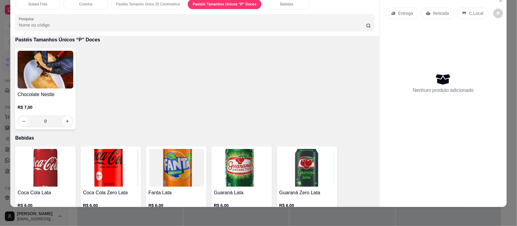
click at [53, 76] on img at bounding box center [46, 70] width 56 height 38
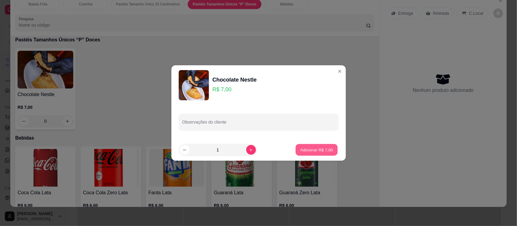
click at [315, 145] on button "Adicionar R$ 7,00" at bounding box center [316, 150] width 42 height 12
type input "1"
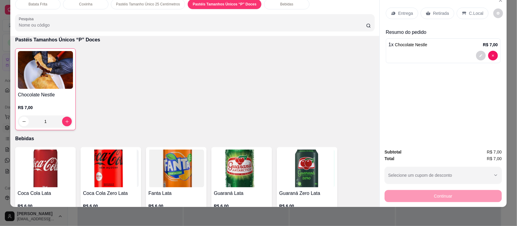
click at [440, 15] on p "Retirada" at bounding box center [441, 13] width 16 height 6
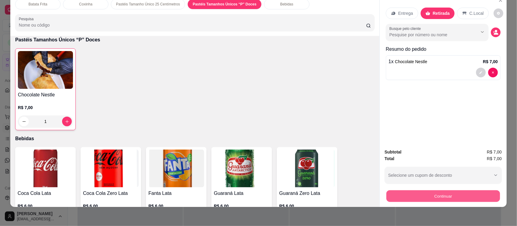
click at [424, 194] on button "Continuar" at bounding box center [443, 196] width 114 height 12
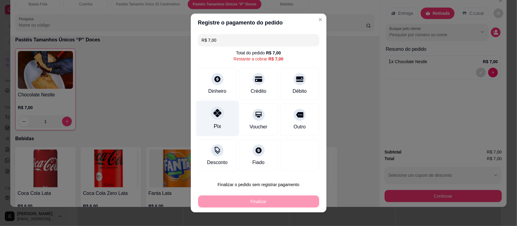
click at [212, 118] on div at bounding box center [217, 113] width 13 height 13
type input "R$ 0,00"
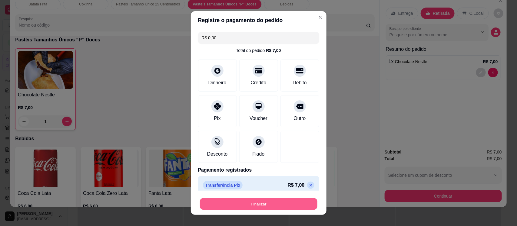
click at [257, 202] on button "Finalizar" at bounding box center [258, 204] width 117 height 12
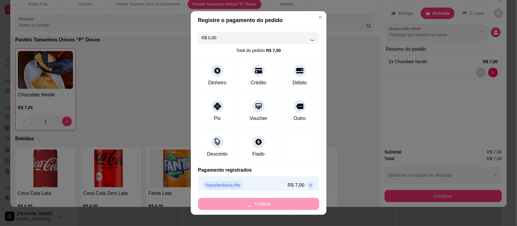
type input "0"
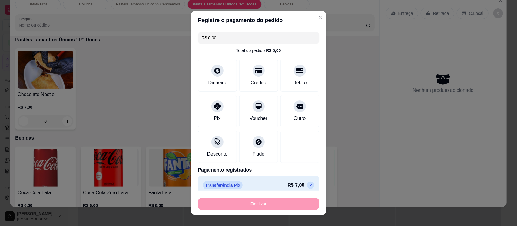
type input "-R$ 7,00"
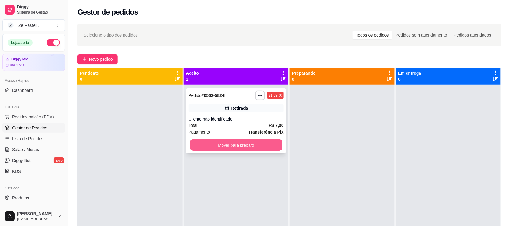
click at [248, 145] on button "Mover para preparo" at bounding box center [236, 146] width 92 height 12
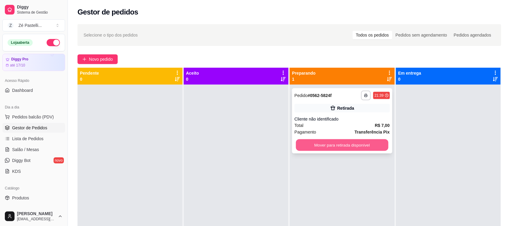
click at [323, 143] on button "Mover para retirada disponível" at bounding box center [342, 146] width 92 height 12
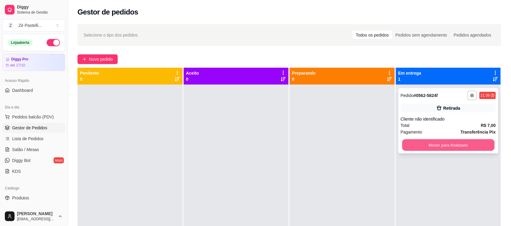
click at [424, 146] on button "Mover para finalizado" at bounding box center [448, 146] width 92 height 12
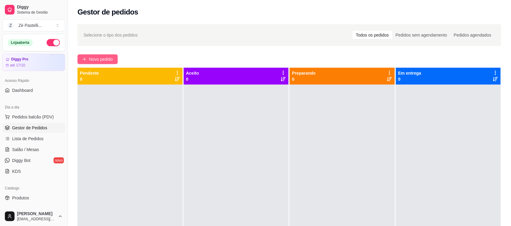
click at [100, 58] on span "Novo pedido" at bounding box center [101, 59] width 24 height 7
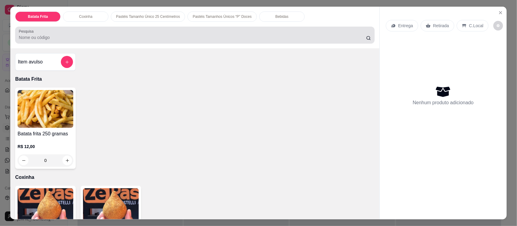
click at [43, 35] on input "Pesquisa" at bounding box center [192, 38] width 347 height 6
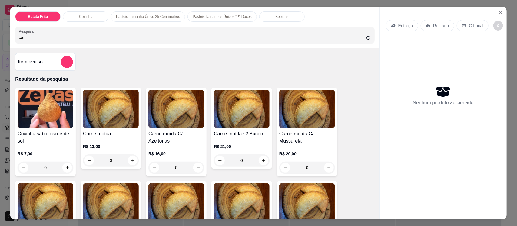
type input "car"
click at [110, 115] on img at bounding box center [111, 109] width 56 height 38
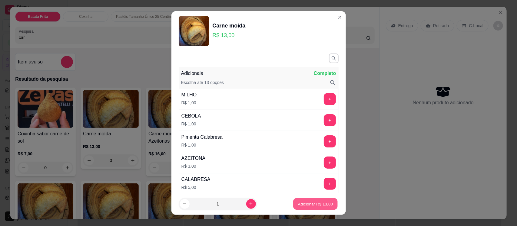
click at [298, 204] on p "Adicionar R$ 13,00" at bounding box center [315, 204] width 35 height 6
type input "1"
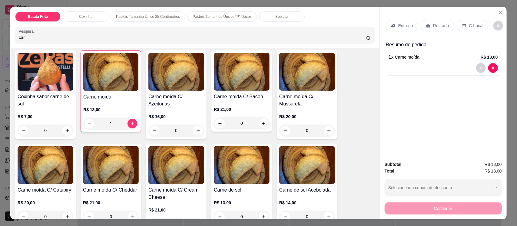
scroll to position [45, 0]
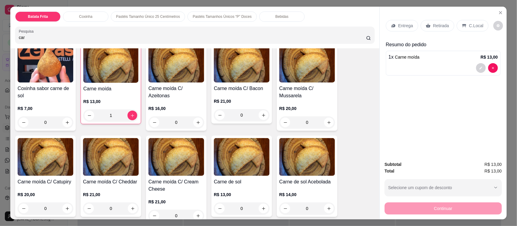
click at [256, 176] on img at bounding box center [242, 157] width 56 height 38
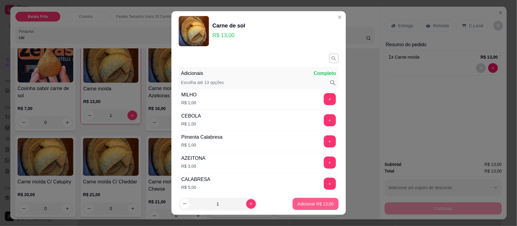
click at [313, 206] on p "Adicionar R$ 13,00" at bounding box center [315, 204] width 36 height 6
type input "1"
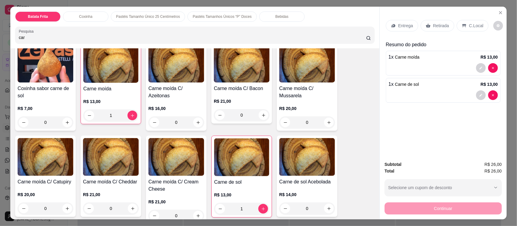
click at [395, 24] on div "Entrega" at bounding box center [402, 26] width 32 height 12
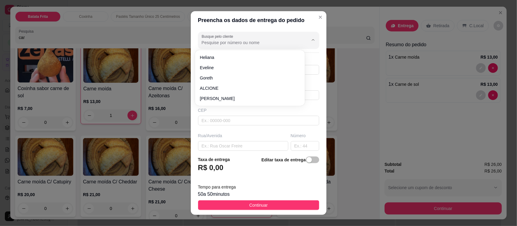
click at [235, 45] on input "Busque pelo cliente" at bounding box center [250, 43] width 97 height 6
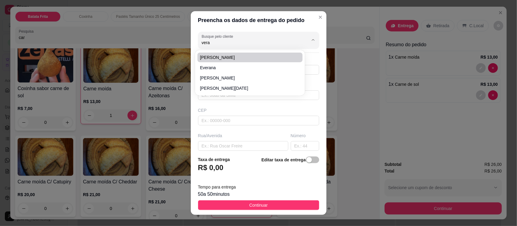
click at [217, 55] on span "[PERSON_NAME]" at bounding box center [247, 57] width 94 height 6
type input "[PERSON_NAME]"
type input "88999224741"
type input "[PERSON_NAME]"
type input "63200000"
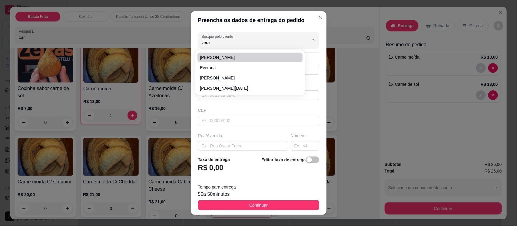
type input "Rua [PERSON_NAME]"
type input "115"
type input "[PERSON_NAME]"
type input "Missão Velha"
type input "Proximo a antena da [PERSON_NAME] , casa de [PERSON_NAME] que trabalha na funer…"
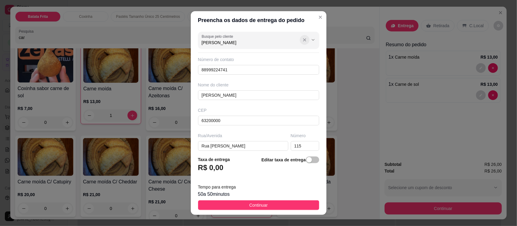
type input "[PERSON_NAME]"
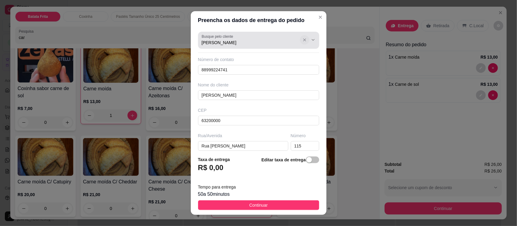
click at [302, 42] on icon "Show suggestions" at bounding box center [304, 40] width 5 height 5
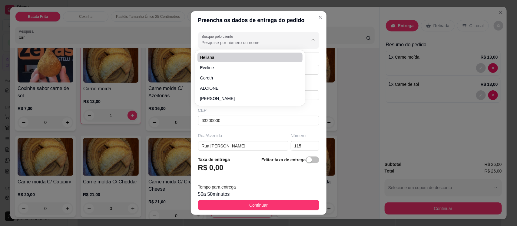
click at [220, 40] on input "Busque pelo cliente" at bounding box center [250, 43] width 97 height 6
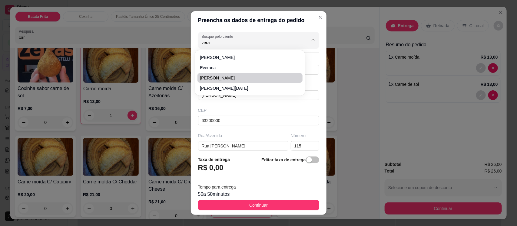
click at [219, 79] on span "[PERSON_NAME]" at bounding box center [247, 78] width 94 height 6
type input "[PERSON_NAME]"
type input "8897062314"
type input "[PERSON_NAME]"
type input "Rua Estreita"
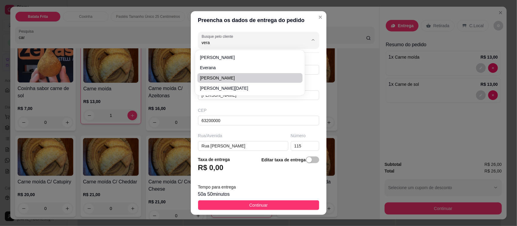
type input "152"
type input "Centro"
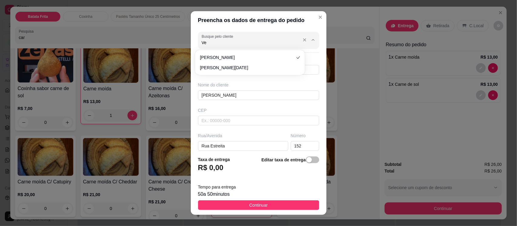
type input "V"
click at [308, 43] on button "Show suggestions" at bounding box center [312, 39] width 9 height 9
click at [239, 71] on input "8897062314" at bounding box center [258, 70] width 121 height 10
type input "[PHONE_NUMBER]"
click at [238, 149] on input "Rua Estreita" at bounding box center [243, 146] width 90 height 10
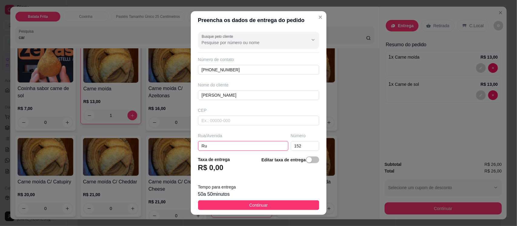
type input "R"
click at [292, 150] on input "152" at bounding box center [305, 146] width 28 height 10
type input "1"
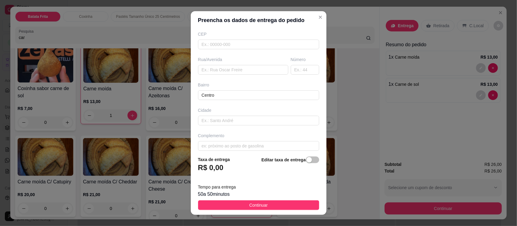
scroll to position [83, 0]
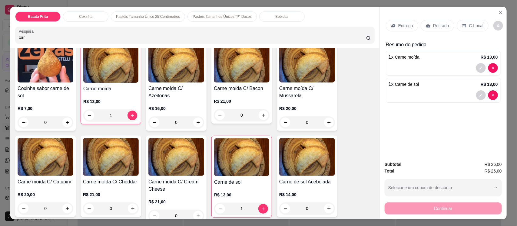
click at [273, 19] on div "Bebidas" at bounding box center [281, 17] width 45 height 10
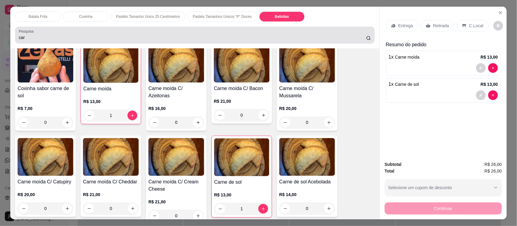
scroll to position [12, 0]
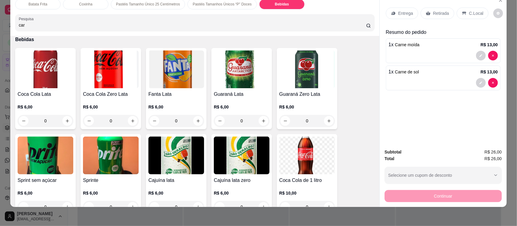
click at [29, 75] on img at bounding box center [46, 70] width 56 height 38
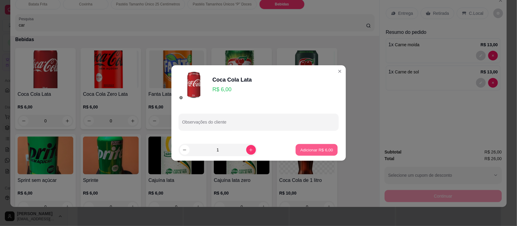
click at [317, 151] on p "Adicionar R$ 6,00" at bounding box center [316, 150] width 33 height 6
type input "1"
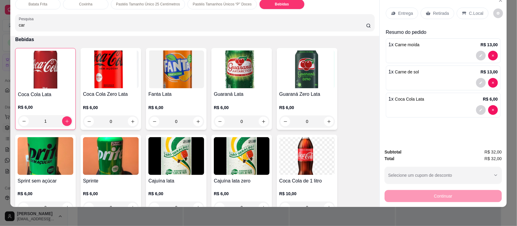
click at [398, 13] on p "Entrega" at bounding box center [405, 13] width 15 height 6
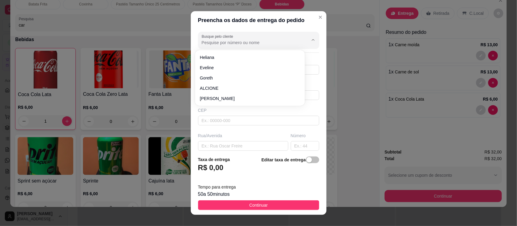
click at [234, 43] on input "Busque pelo cliente" at bounding box center [250, 43] width 97 height 6
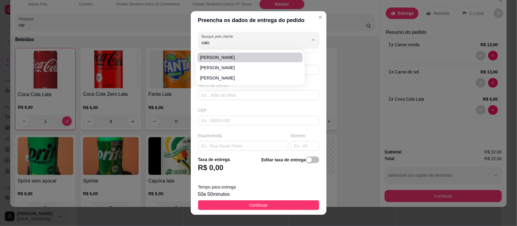
click at [218, 57] on span "[PERSON_NAME]" at bounding box center [247, 57] width 94 height 6
type input "[PERSON_NAME]"
type input "88994079067"
type input "[PERSON_NAME]"
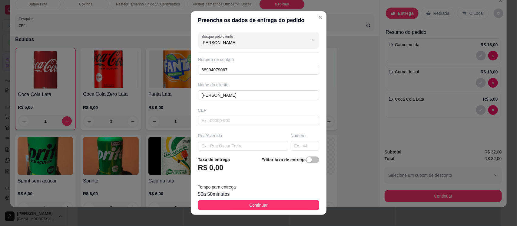
type input "[PERSON_NAME]"
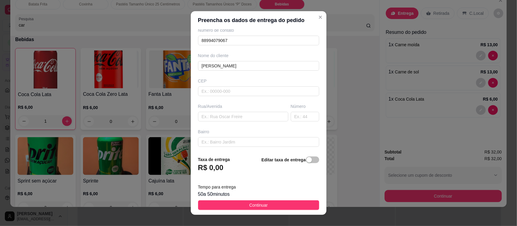
scroll to position [30, 0]
click at [208, 117] on input "text" at bounding box center [243, 116] width 90 height 10
type input "[PERSON_NAME]"
click at [231, 143] on input "text" at bounding box center [258, 142] width 121 height 10
type input "[PERSON_NAME]"
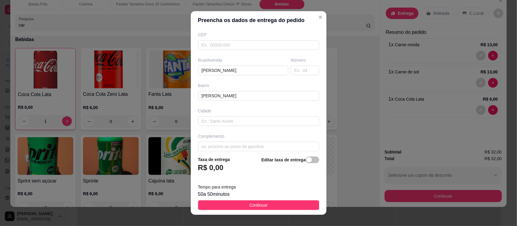
scroll to position [83, 0]
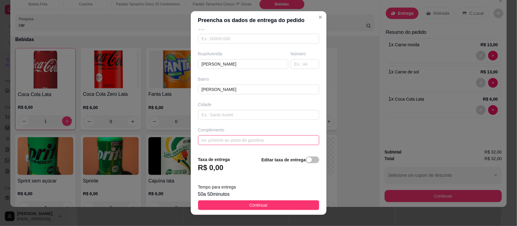
click at [213, 141] on input "text" at bounding box center [258, 141] width 121 height 10
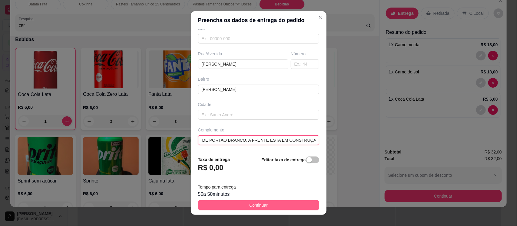
type input "PROX A ACOAFA, CASA DE PORTAO BRANCO, A FRENTE ESTA EM CONSTRUÇAO"
click at [267, 209] on button "Continuar" at bounding box center [258, 206] width 121 height 10
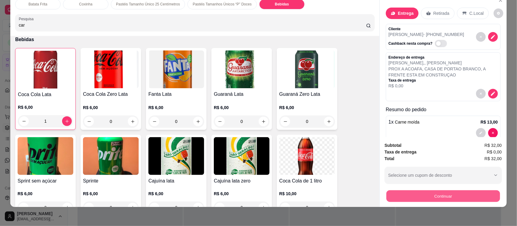
click at [406, 199] on button "Continuar" at bounding box center [443, 196] width 114 height 12
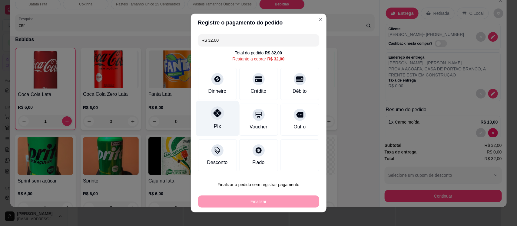
click at [220, 116] on div "Pix" at bounding box center [217, 118] width 43 height 35
type input "R$ 0,00"
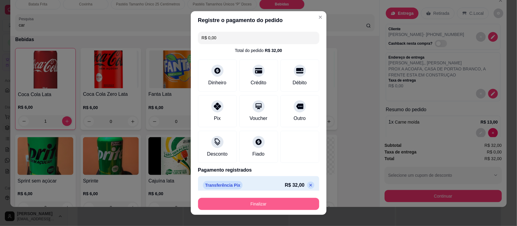
click at [268, 205] on button "Finalizar" at bounding box center [258, 204] width 121 height 12
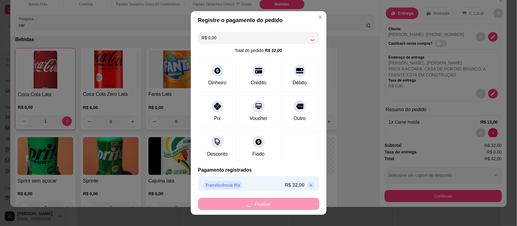
type input "0"
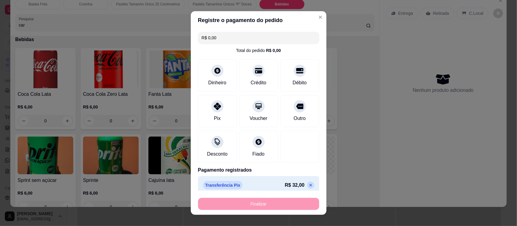
type input "-R$ 32,00"
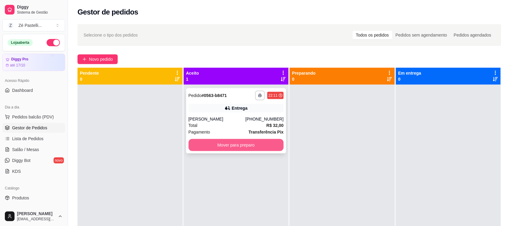
click at [256, 147] on button "Mover para preparo" at bounding box center [236, 145] width 95 height 12
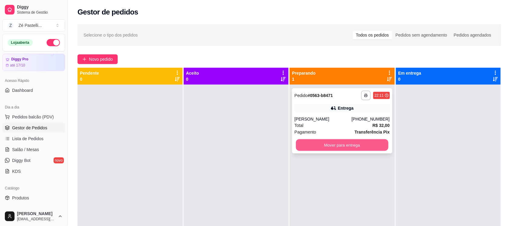
click at [339, 146] on button "Mover para entrega" at bounding box center [342, 146] width 92 height 12
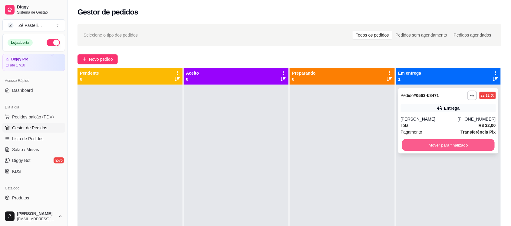
click at [456, 146] on button "Mover para finalizado" at bounding box center [448, 146] width 92 height 12
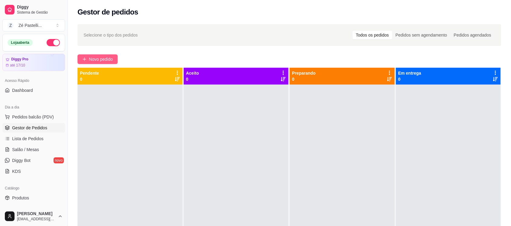
click at [97, 55] on button "Novo pedido" at bounding box center [97, 59] width 40 height 10
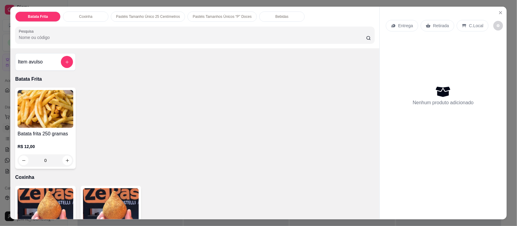
click at [64, 35] on input "Pesquisa" at bounding box center [192, 38] width 347 height 6
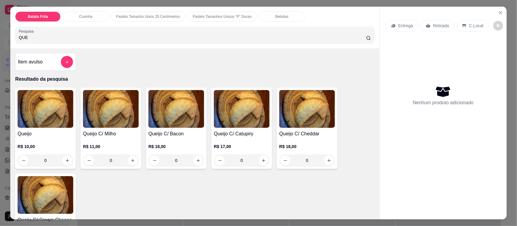
type input "QUE"
click at [43, 107] on img at bounding box center [46, 109] width 56 height 38
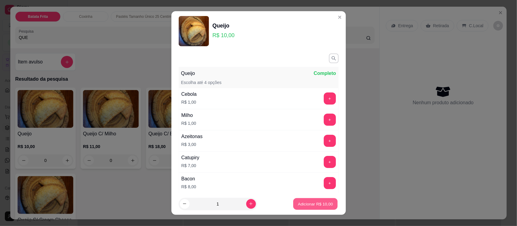
click at [303, 205] on p "Adicionar R$ 10,00" at bounding box center [315, 204] width 35 height 6
type input "1"
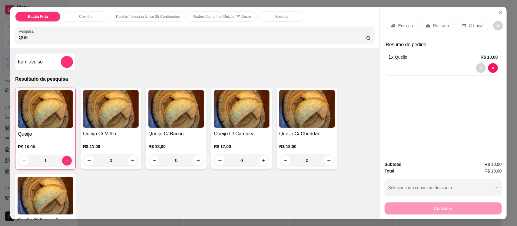
click at [405, 26] on p "Entrega" at bounding box center [405, 26] width 15 height 6
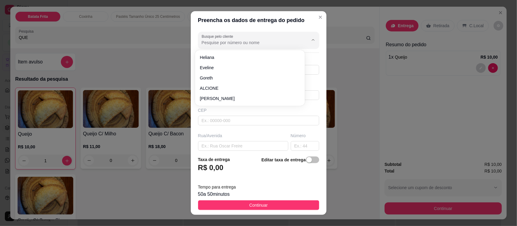
click at [234, 44] on input "Busque pelo cliente" at bounding box center [250, 43] width 97 height 6
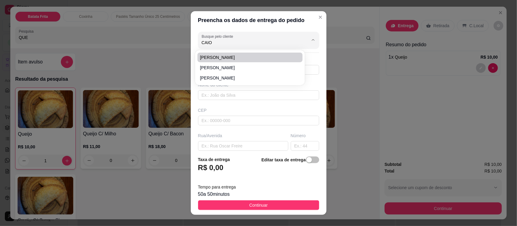
click at [214, 55] on span "[PERSON_NAME]" at bounding box center [247, 57] width 94 height 6
type input "[PERSON_NAME]"
type input "88994079067"
type input "[PERSON_NAME]"
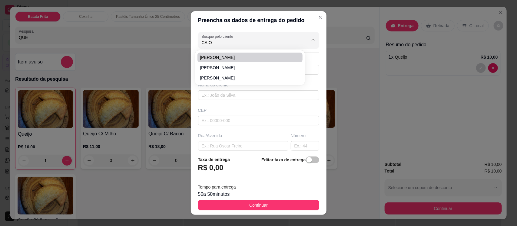
type input "[PERSON_NAME]"
type input "PROX A ACOAFA, CASA DE PORTAO BRANCO, A FRENTE ESTA EM CONSTRUÇAO"
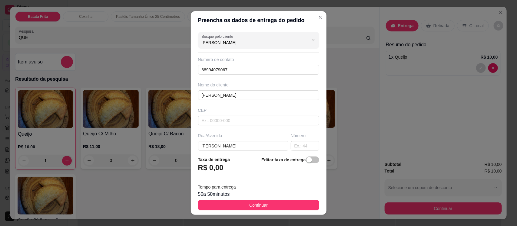
type input "[PERSON_NAME]"
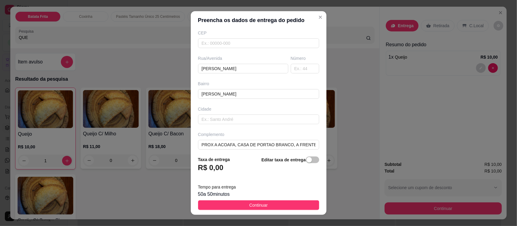
scroll to position [83, 0]
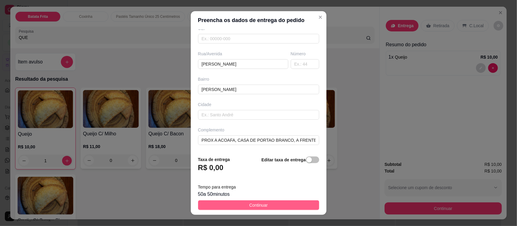
click at [270, 206] on button "Continuar" at bounding box center [258, 206] width 121 height 10
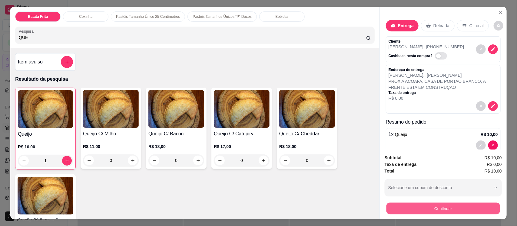
click at [409, 208] on button "Continuar" at bounding box center [443, 209] width 114 height 12
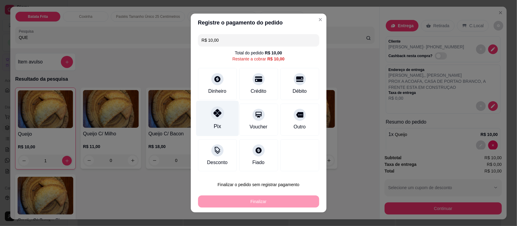
click at [213, 114] on icon at bounding box center [217, 113] width 8 height 8
type input "R$ 0,00"
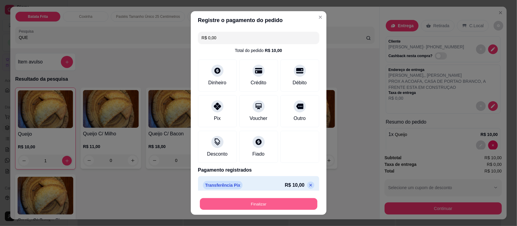
click at [245, 200] on button "Finalizar" at bounding box center [258, 204] width 117 height 12
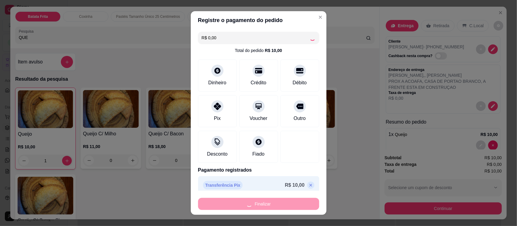
type input "0"
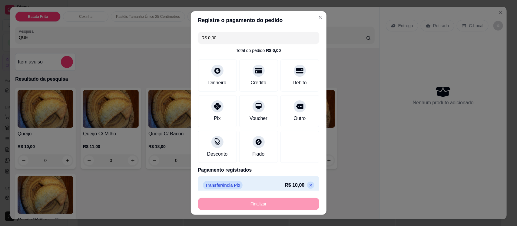
type input "-R$ 10,00"
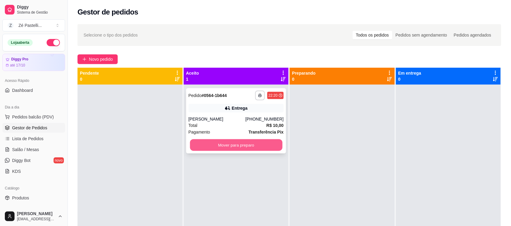
click at [244, 150] on button "Mover para preparo" at bounding box center [236, 146] width 92 height 12
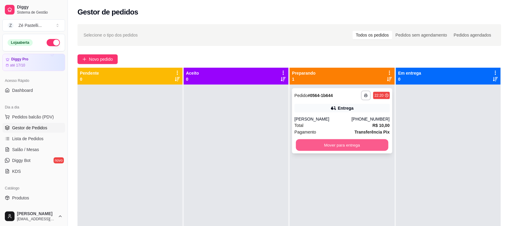
click at [329, 145] on button "Mover para entrega" at bounding box center [342, 146] width 92 height 12
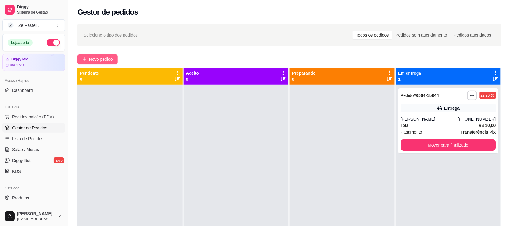
click at [98, 61] on span "Novo pedido" at bounding box center [101, 59] width 24 height 7
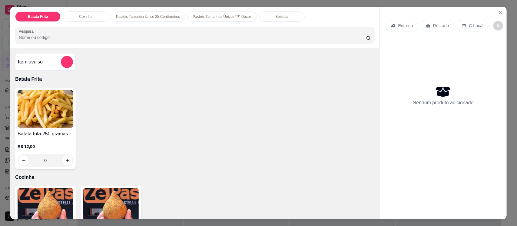
click at [113, 208] on img at bounding box center [111, 208] width 56 height 38
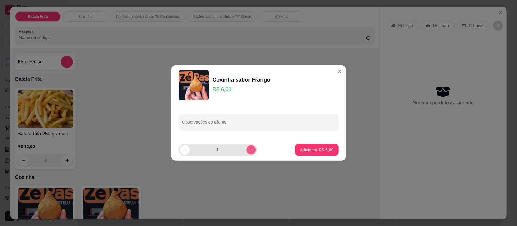
click at [246, 147] on button "increase-product-quantity" at bounding box center [250, 149] width 9 height 9
type input "2"
click at [312, 146] on button "Adicionar R$ 12,00" at bounding box center [315, 150] width 44 height 12
type input "2"
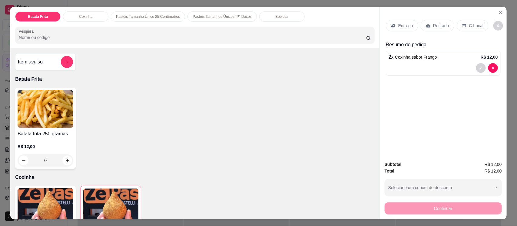
click at [283, 15] on div "Bebidas" at bounding box center [281, 17] width 45 height 10
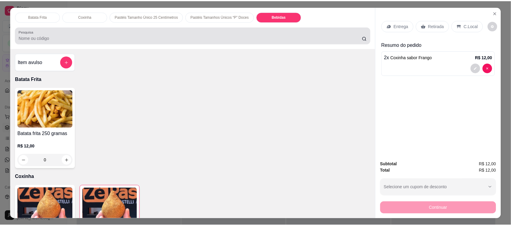
scroll to position [12, 0]
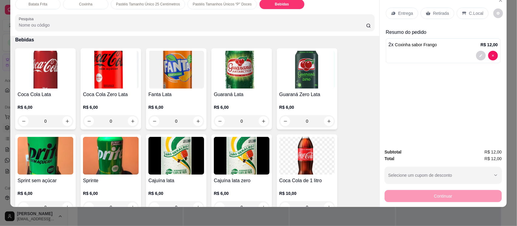
click at [184, 161] on img at bounding box center [176, 156] width 56 height 38
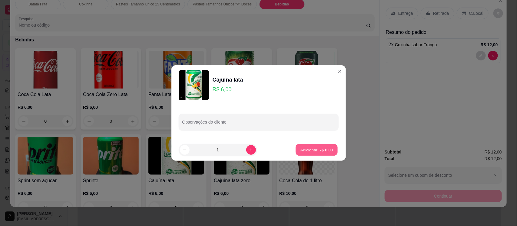
click at [322, 145] on button "Adicionar R$ 6,00" at bounding box center [316, 150] width 42 height 12
type input "1"
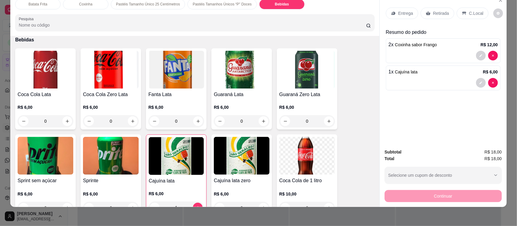
click at [403, 15] on p "Entrega" at bounding box center [405, 13] width 15 height 6
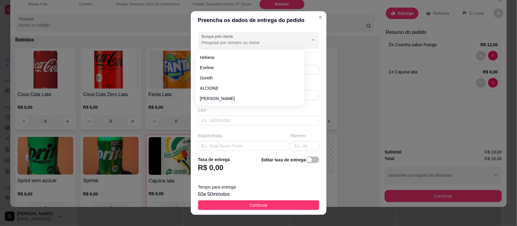
click at [259, 41] on input "Busque pelo cliente" at bounding box center [250, 43] width 97 height 6
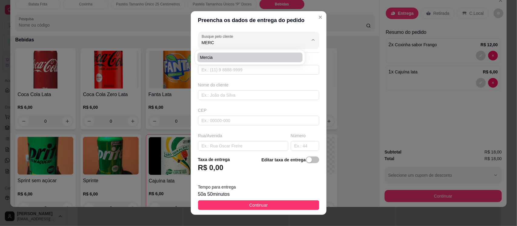
click at [236, 57] on span "Mercia" at bounding box center [247, 57] width 94 height 6
type input "Mercia"
type input "88982339072"
type input "Mercia"
type input "63200000"
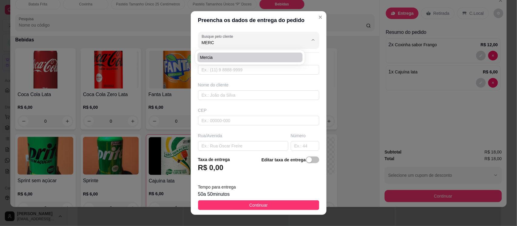
type input "coronel [PERSON_NAME]"
type input "Missão Velha"
type input "vizinho a casa de [GEOGRAPHIC_DATA]"
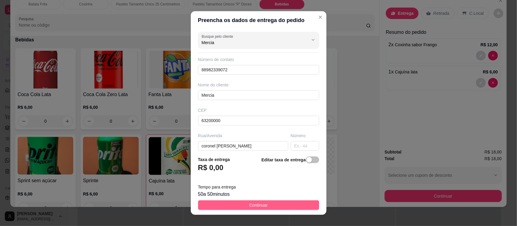
type input "Mercia"
click at [247, 209] on button "Continuar" at bounding box center [258, 206] width 121 height 10
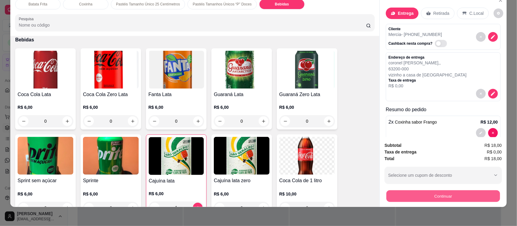
click at [414, 193] on button "Continuar" at bounding box center [443, 196] width 114 height 12
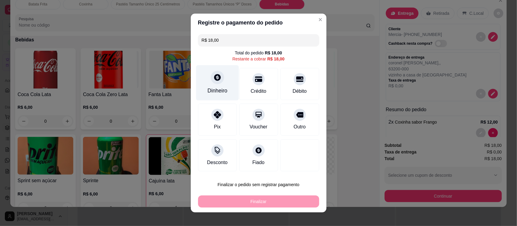
click at [216, 82] on div at bounding box center [217, 77] width 13 height 13
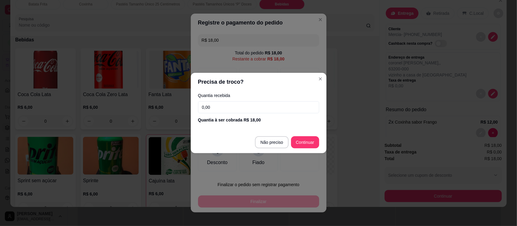
click at [222, 104] on input "0,00" at bounding box center [258, 107] width 121 height 12
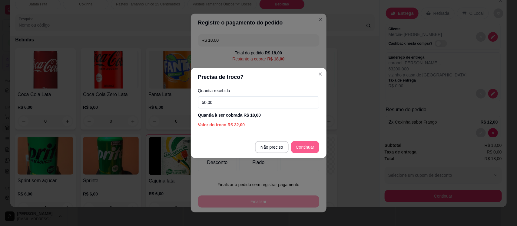
type input "50,00"
type input "R$ 0,00"
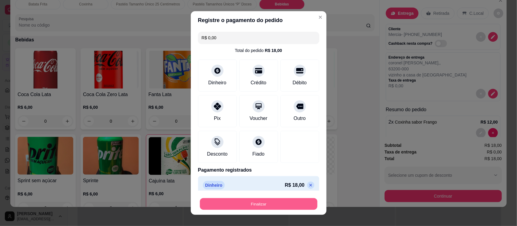
click at [261, 203] on button "Finalizar" at bounding box center [258, 204] width 117 height 12
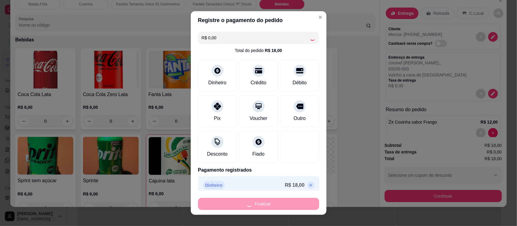
type input "0"
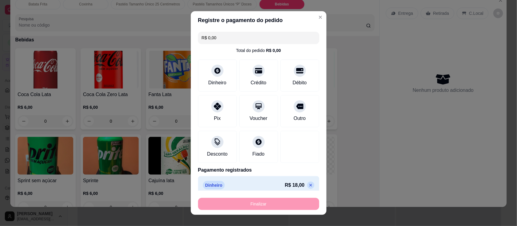
type input "-R$ 18,00"
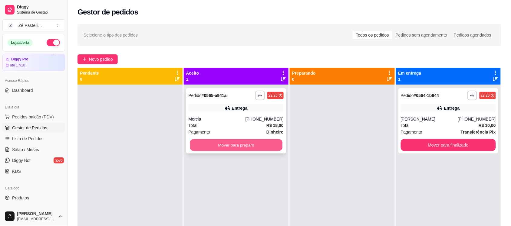
click at [236, 148] on button "Mover para preparo" at bounding box center [236, 146] width 92 height 12
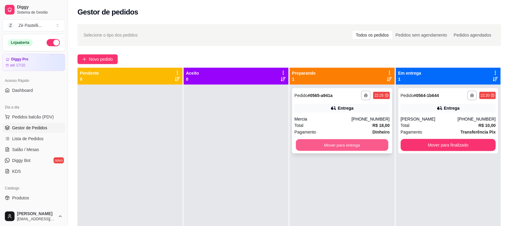
click at [337, 146] on button "Mover para entrega" at bounding box center [342, 146] width 92 height 12
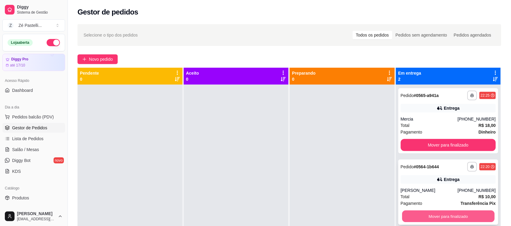
click at [417, 214] on button "Mover para finalizado" at bounding box center [448, 217] width 92 height 12
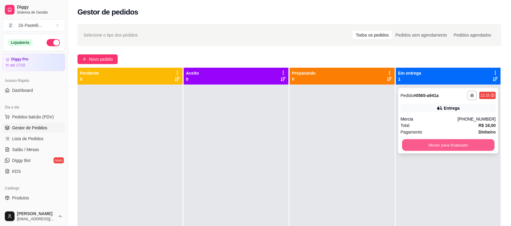
click at [423, 148] on button "Mover para finalizado" at bounding box center [448, 146] width 92 height 12
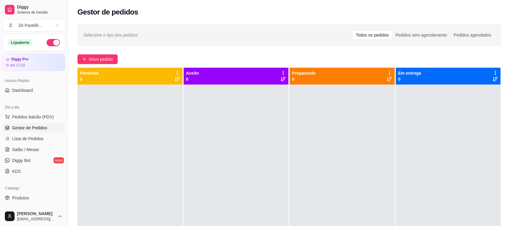
click at [423, 148] on div at bounding box center [448, 198] width 105 height 226
click at [424, 147] on div at bounding box center [448, 198] width 105 height 226
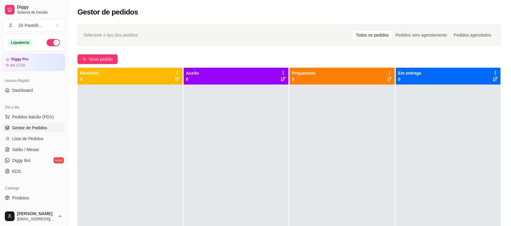
click at [424, 147] on div at bounding box center [448, 198] width 105 height 226
